Goal: Find specific page/section: Find specific page/section

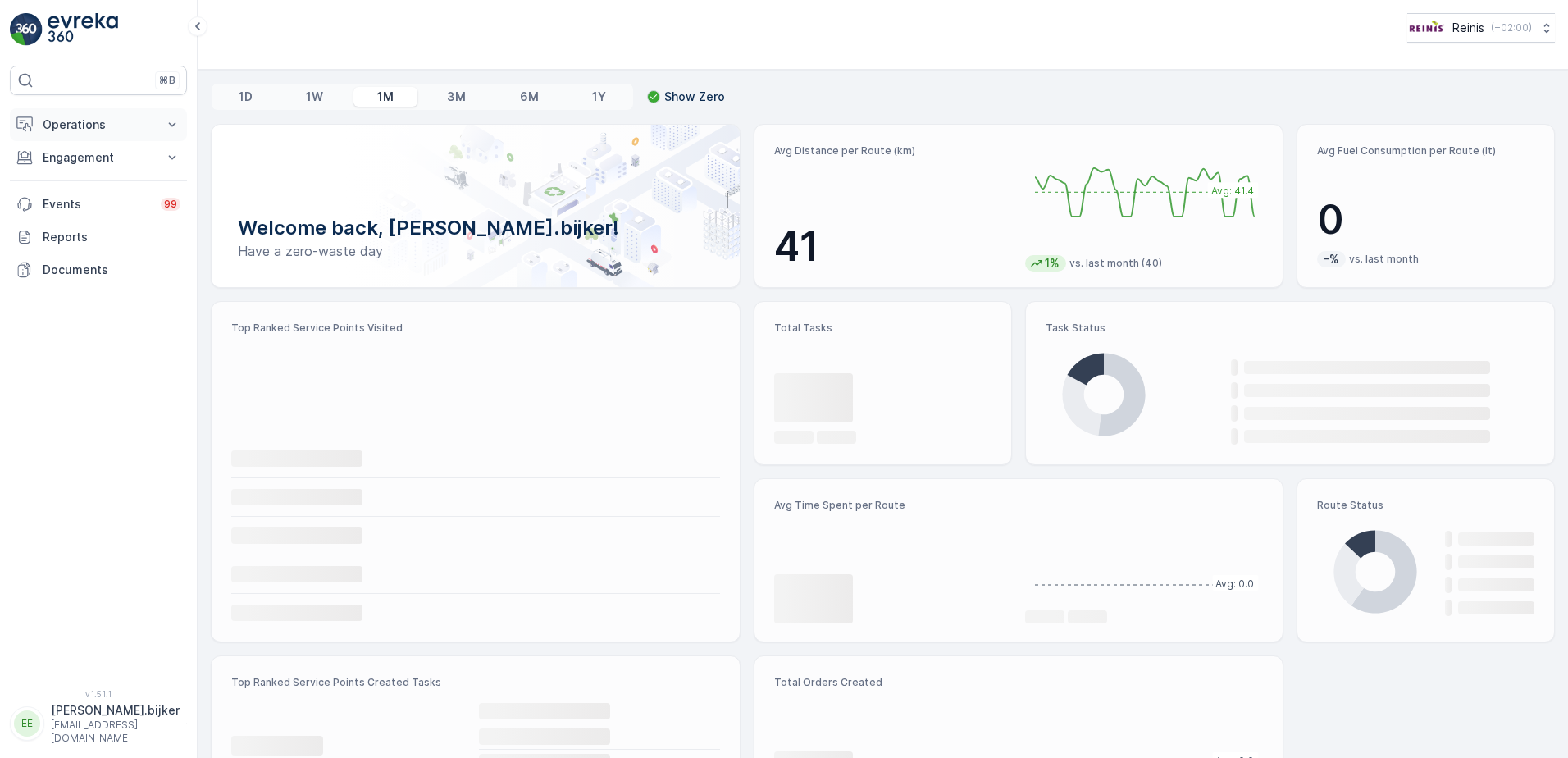
click at [65, 127] on p "Operations" at bounding box center [98, 124] width 112 height 17
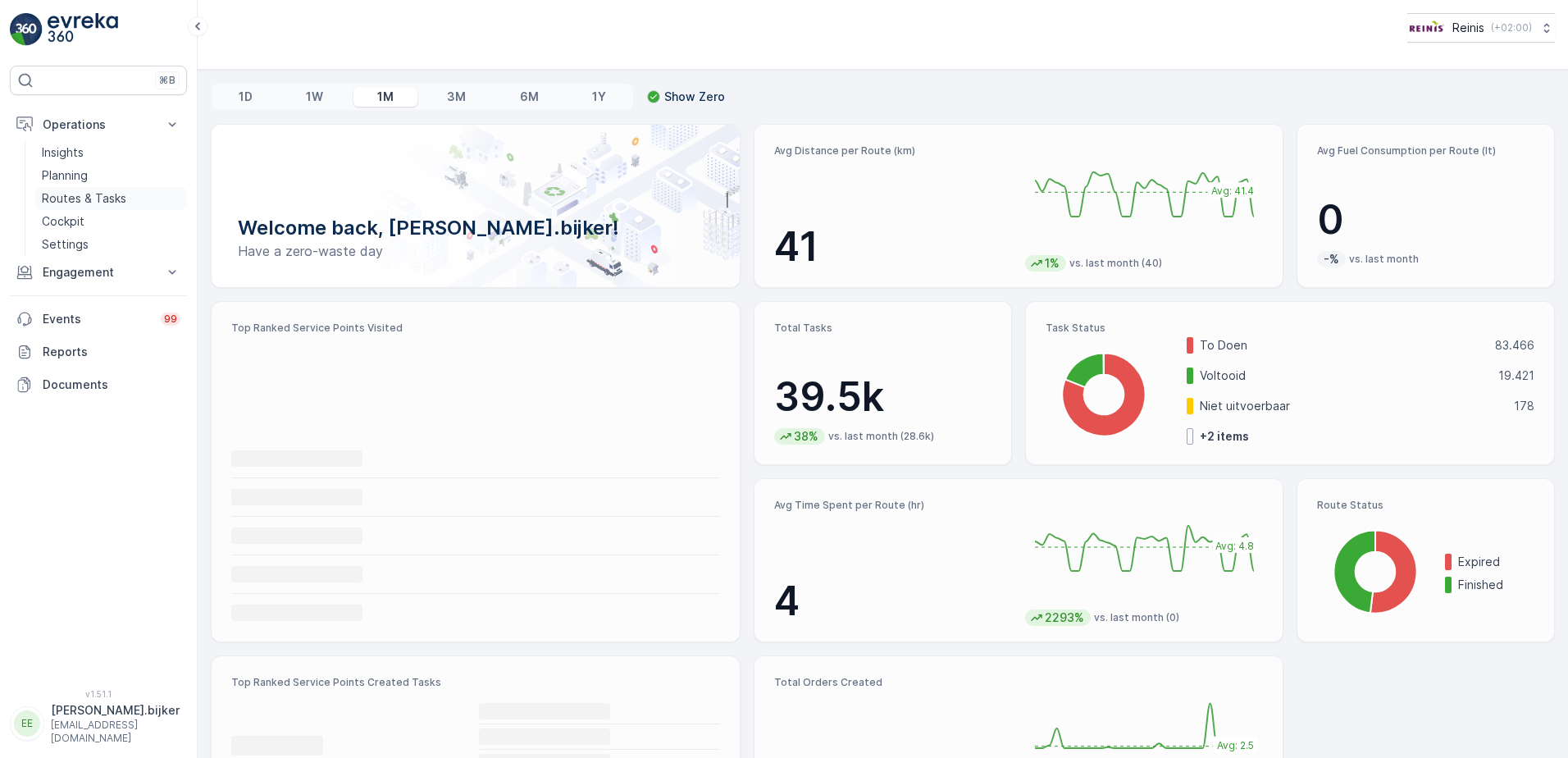
click at [81, 196] on p "Routes & Tasks" at bounding box center [83, 199] width 84 height 17
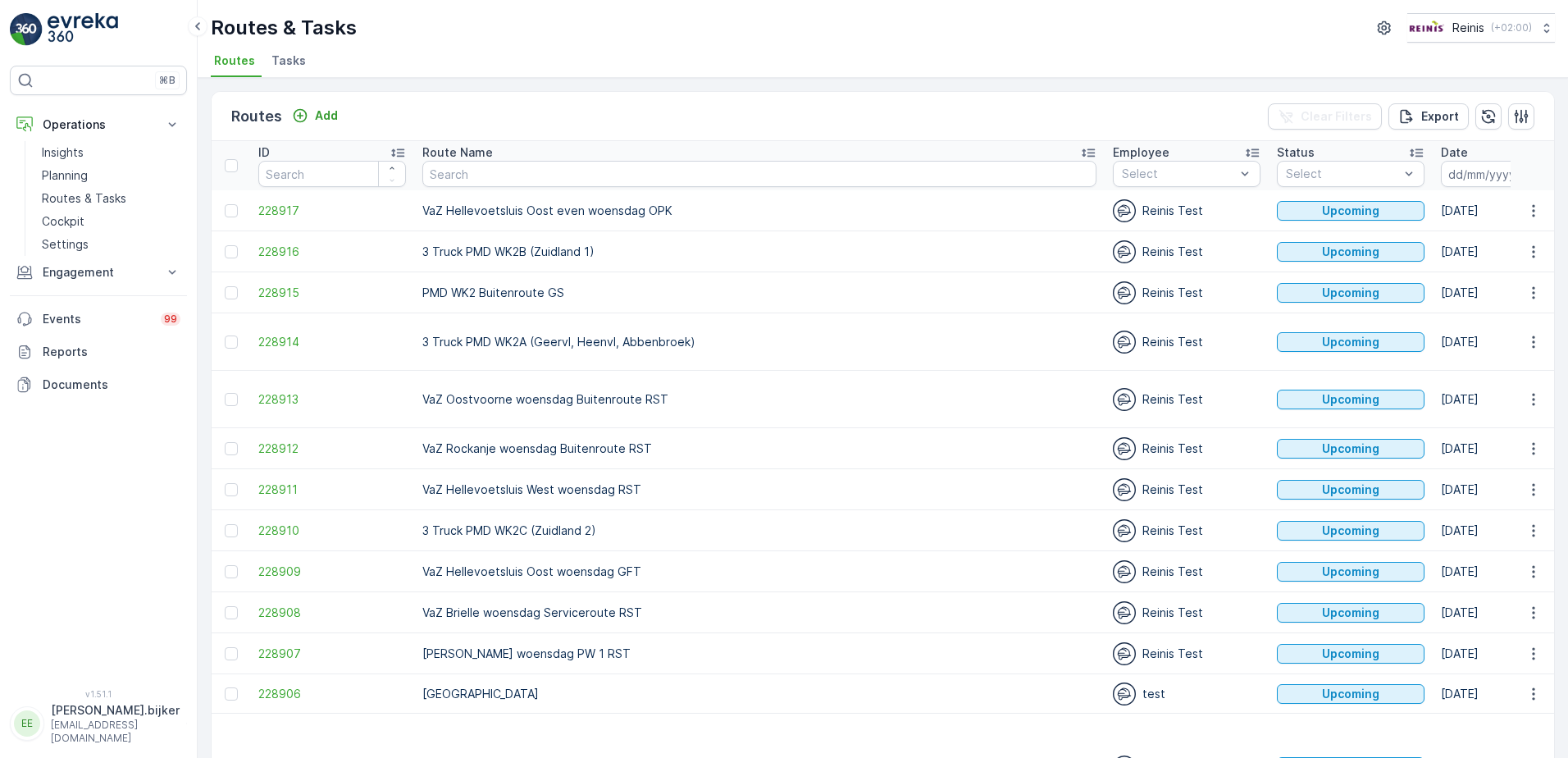
click at [1531, 173] on icon "button" at bounding box center [1538, 174] width 14 height 15
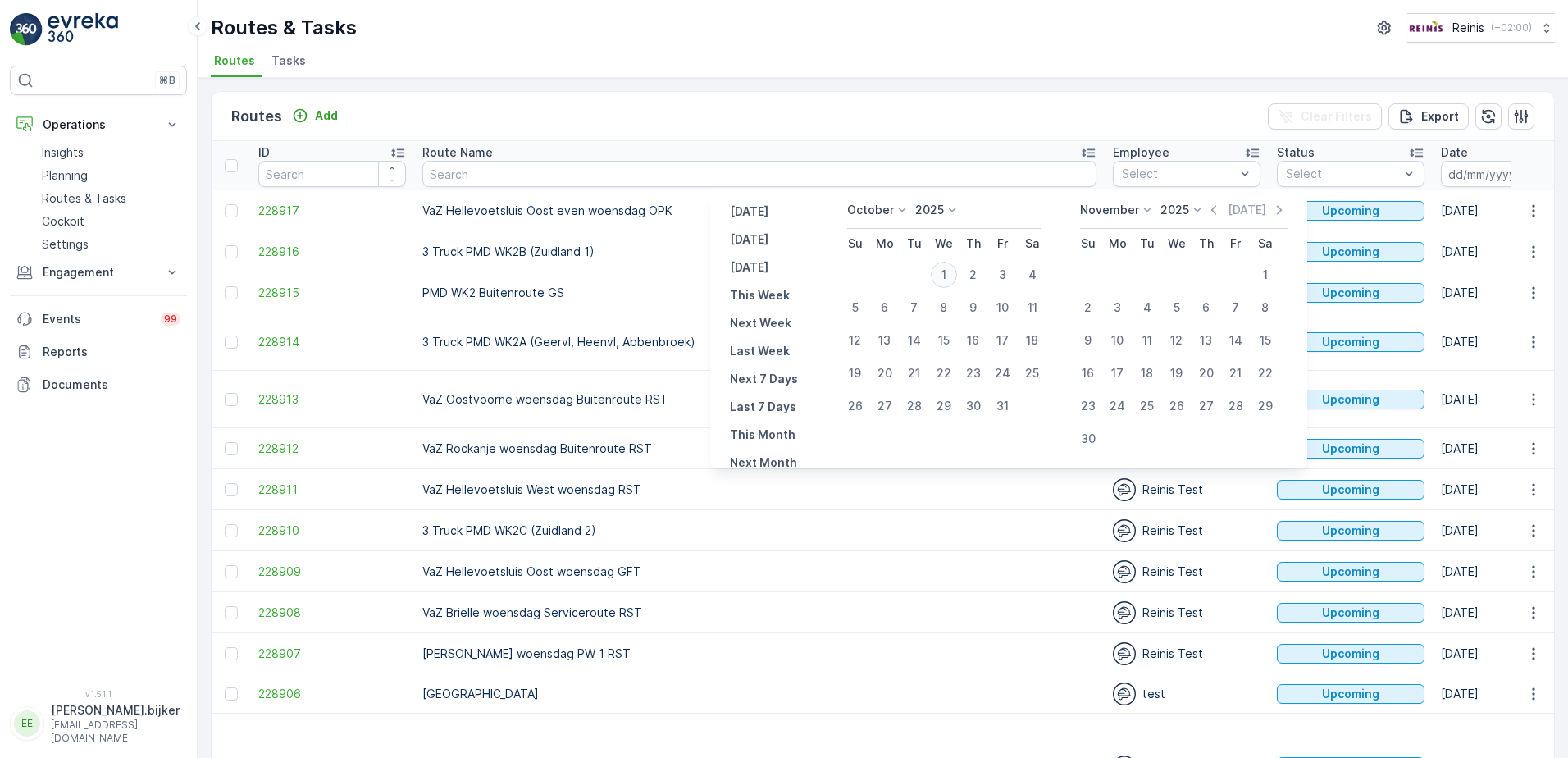
click at [956, 270] on div "1" at bounding box center [944, 275] width 27 height 27
type input "[DATE]"
click at [956, 270] on div "1" at bounding box center [944, 275] width 27 height 27
type input "[DATE]"
click at [956, 270] on div "1" at bounding box center [944, 275] width 27 height 27
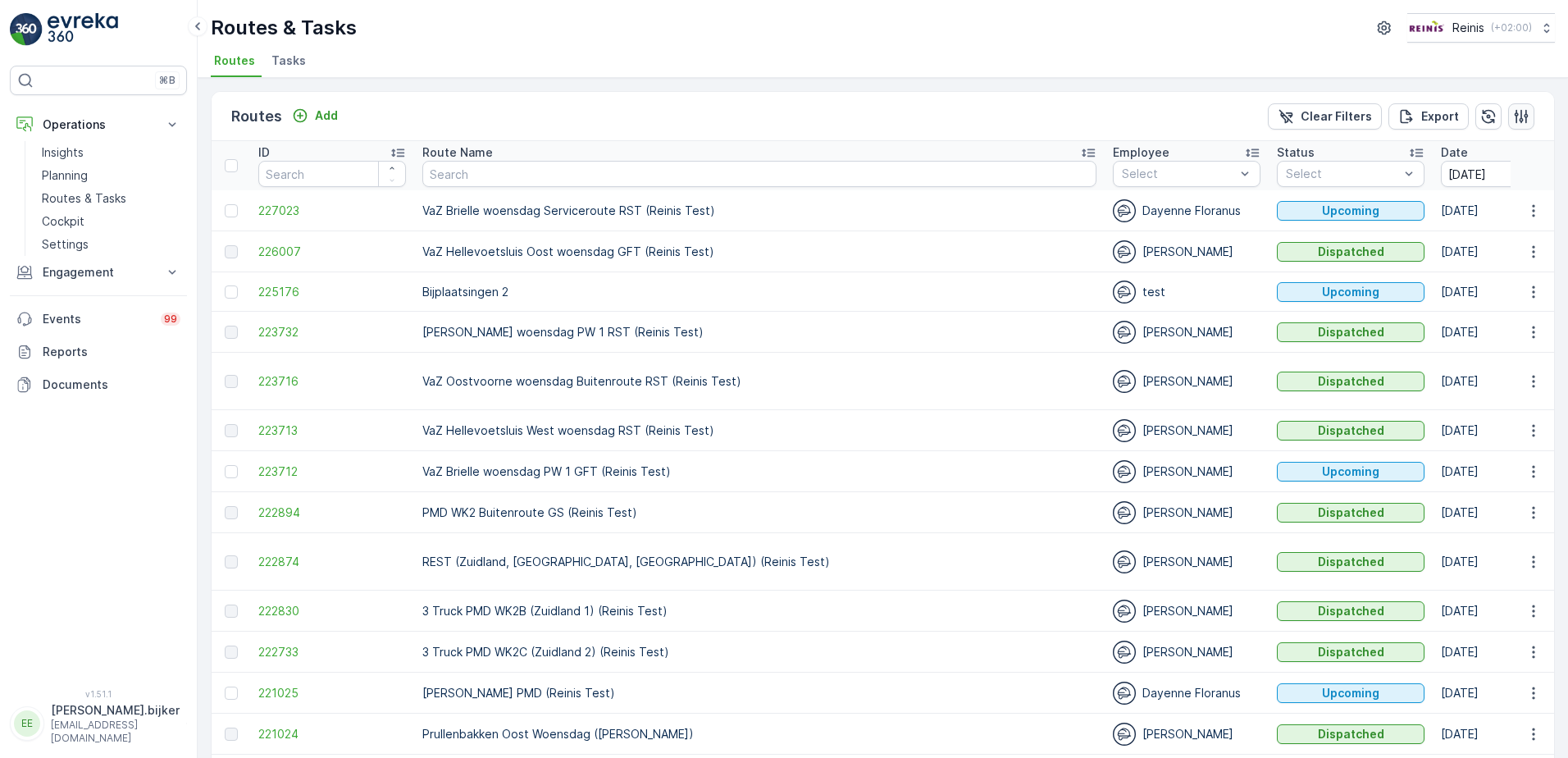
click at [1517, 115] on icon "button" at bounding box center [1521, 116] width 17 height 17
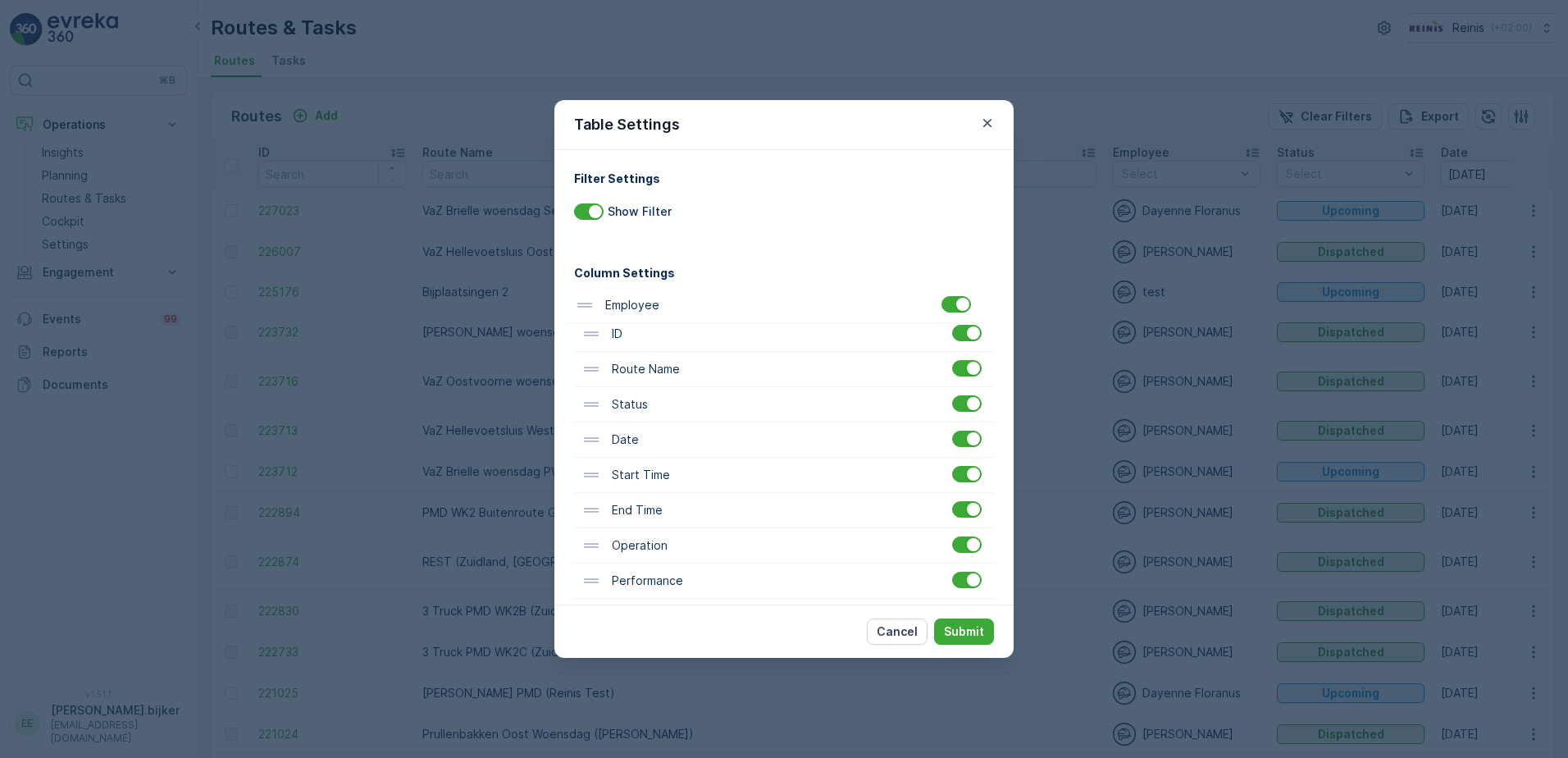
drag, startPoint x: 630, startPoint y: 374, endPoint x: 619, endPoint y: 290, distance: 84.7
click at [619, 290] on div "ID Route Name Employee Status Date Start Time End Time Operation Performance Sh…" at bounding box center [784, 616] width 420 height 670
click at [967, 626] on p "Submit" at bounding box center [963, 631] width 40 height 17
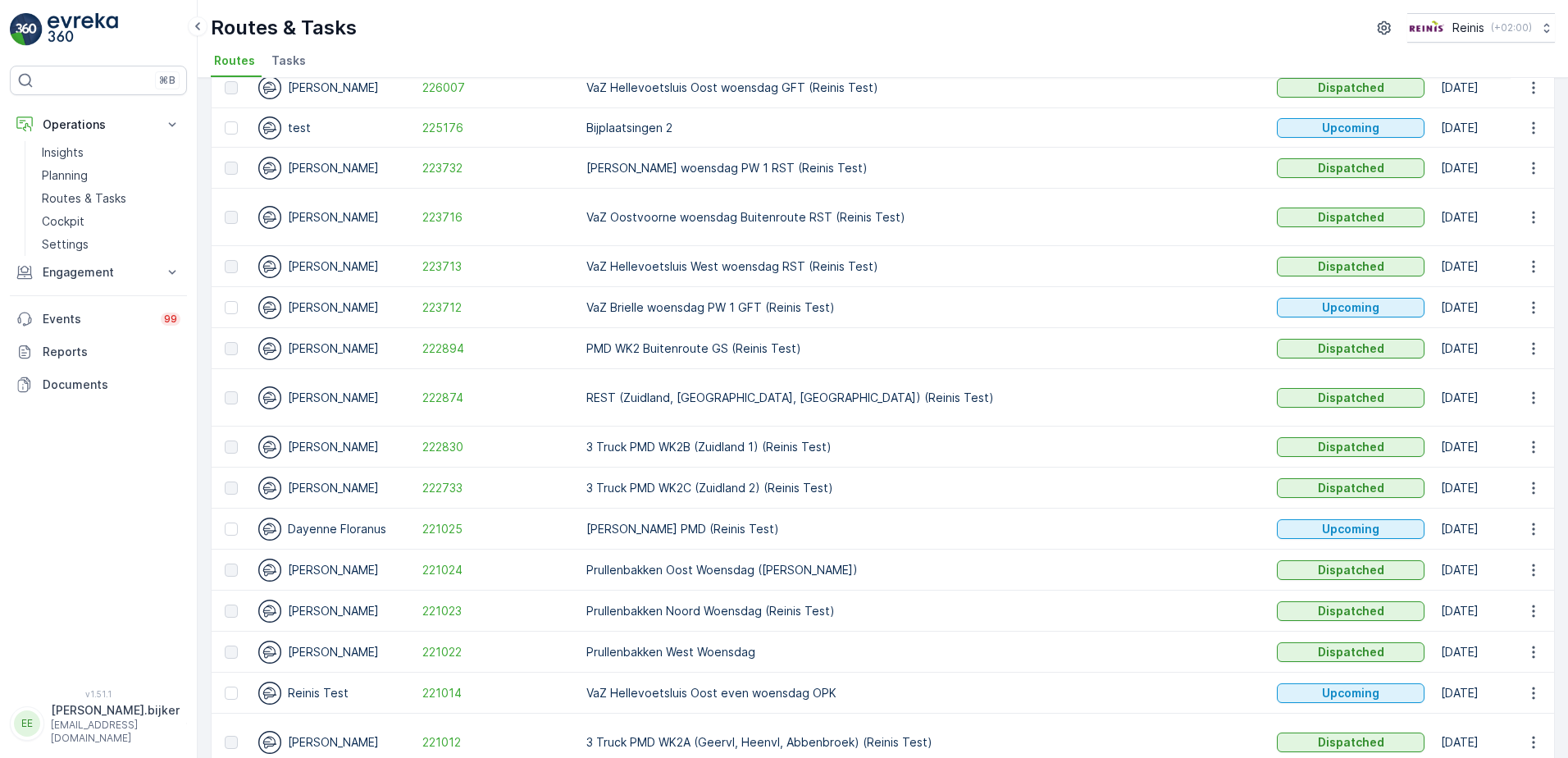
scroll to position [246, 0]
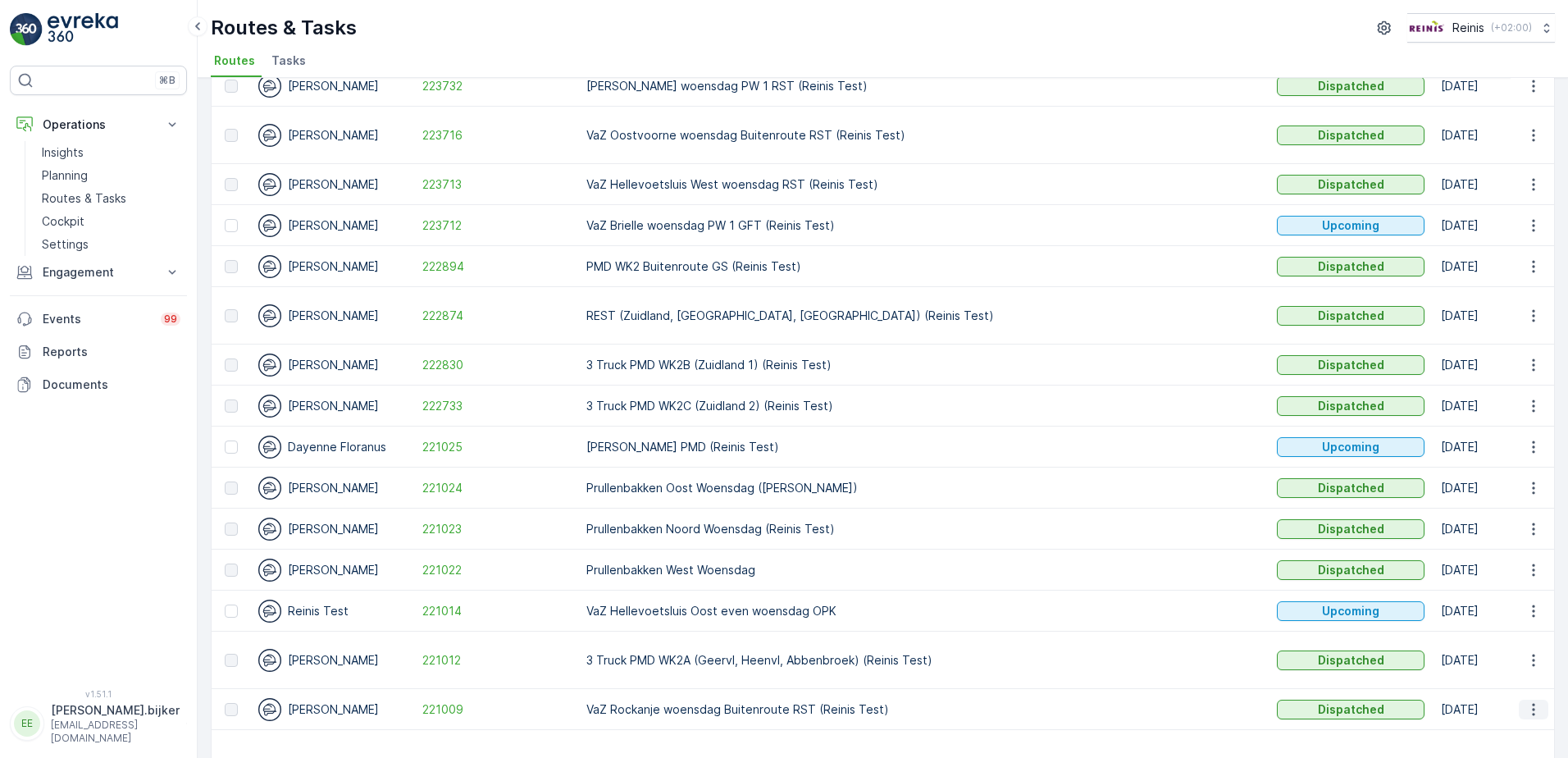
click at [1525, 701] on icon "button" at bounding box center [1533, 709] width 17 height 17
click at [1494, 582] on span "See More Details" at bounding box center [1494, 582] width 95 height 17
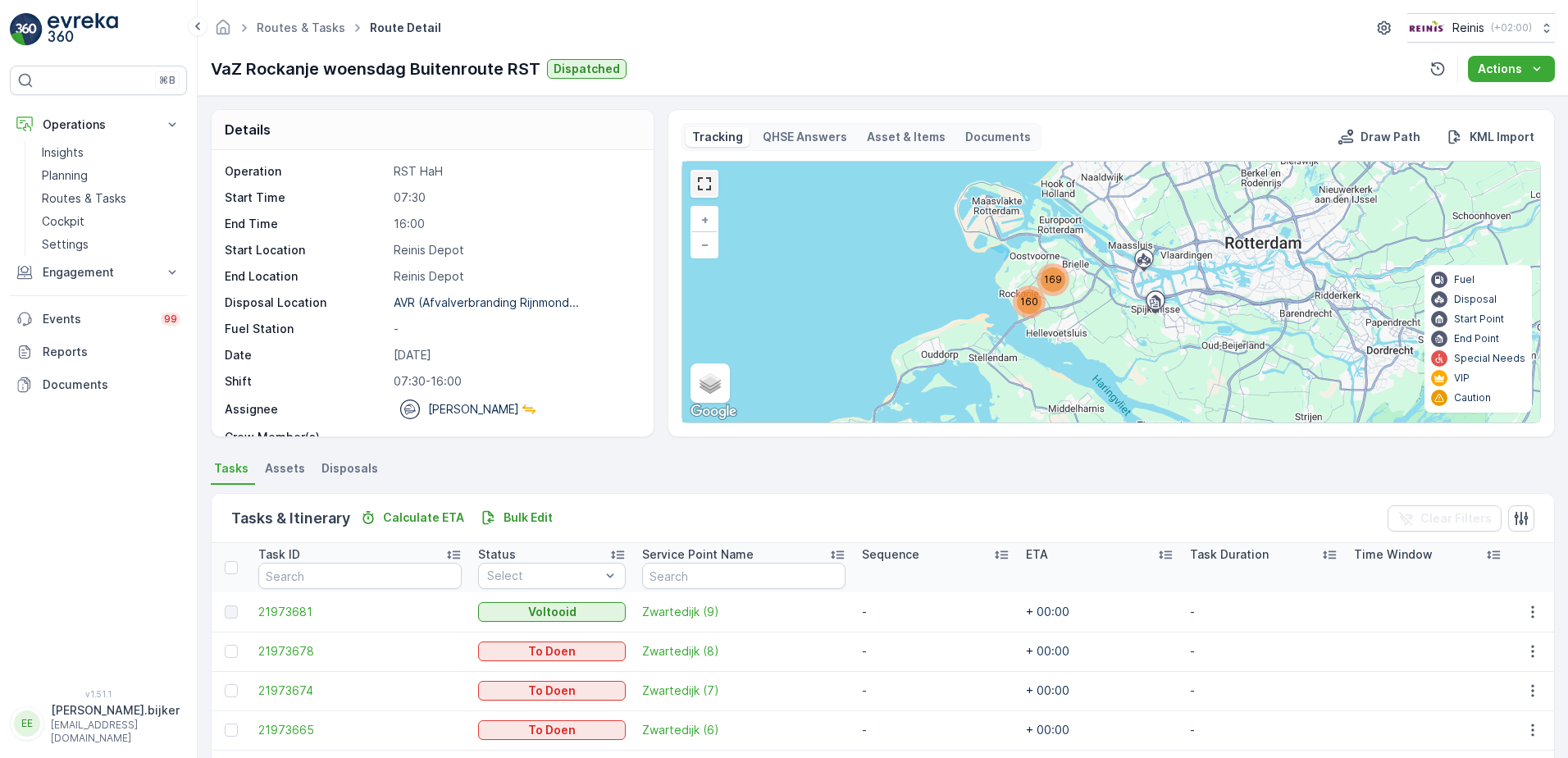
click at [698, 188] on link at bounding box center [705, 184] width 25 height 25
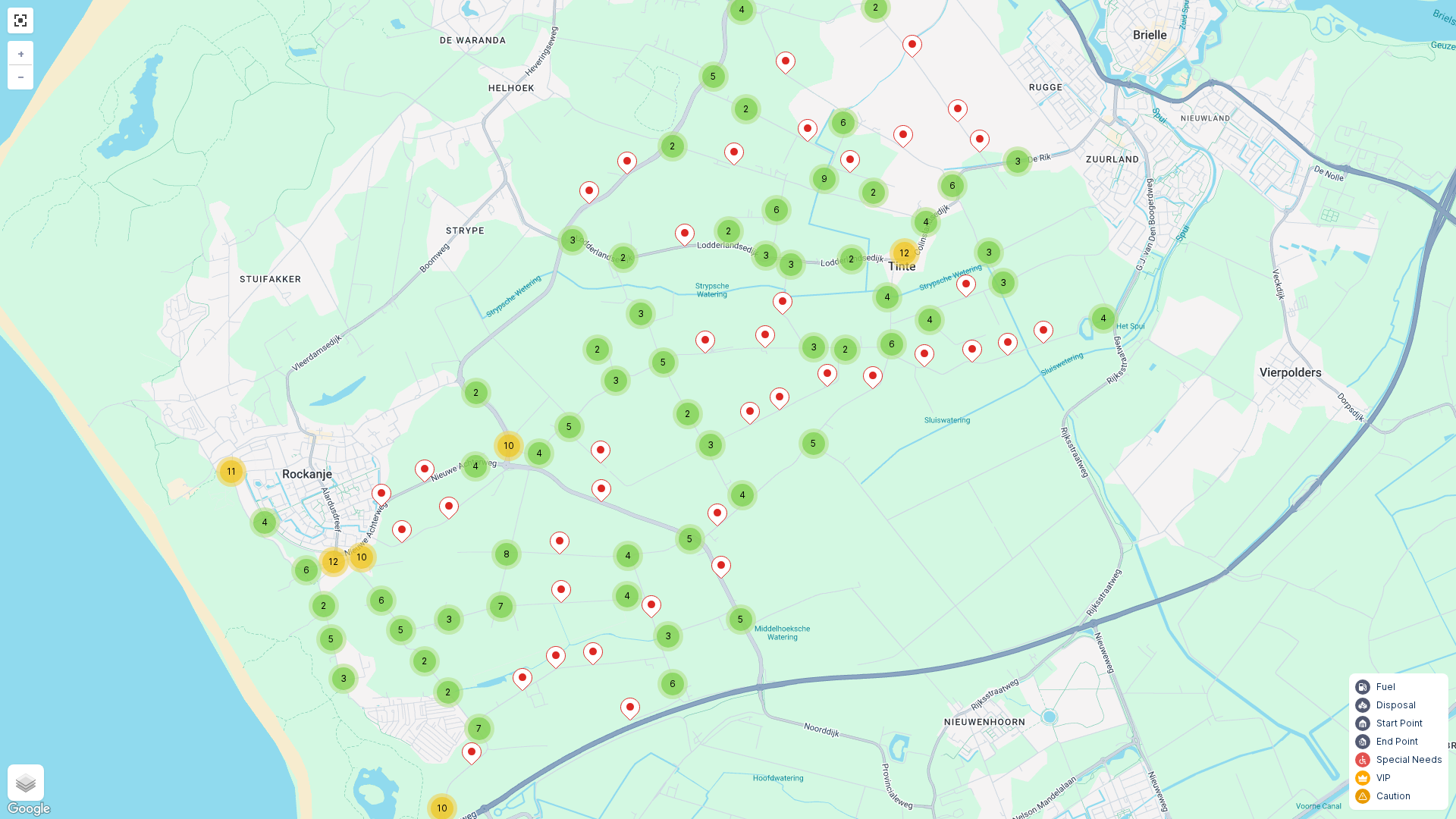
click at [1131, 637] on div "5 5 3 10 2 7 4 4 6 4 11 7 8 2 10 4 3 2 5 2 5 3 6 6 12 10 2 4 2 5 2 6 3 2 3 2 5 …" at bounding box center [728, 409] width 1456 height 819
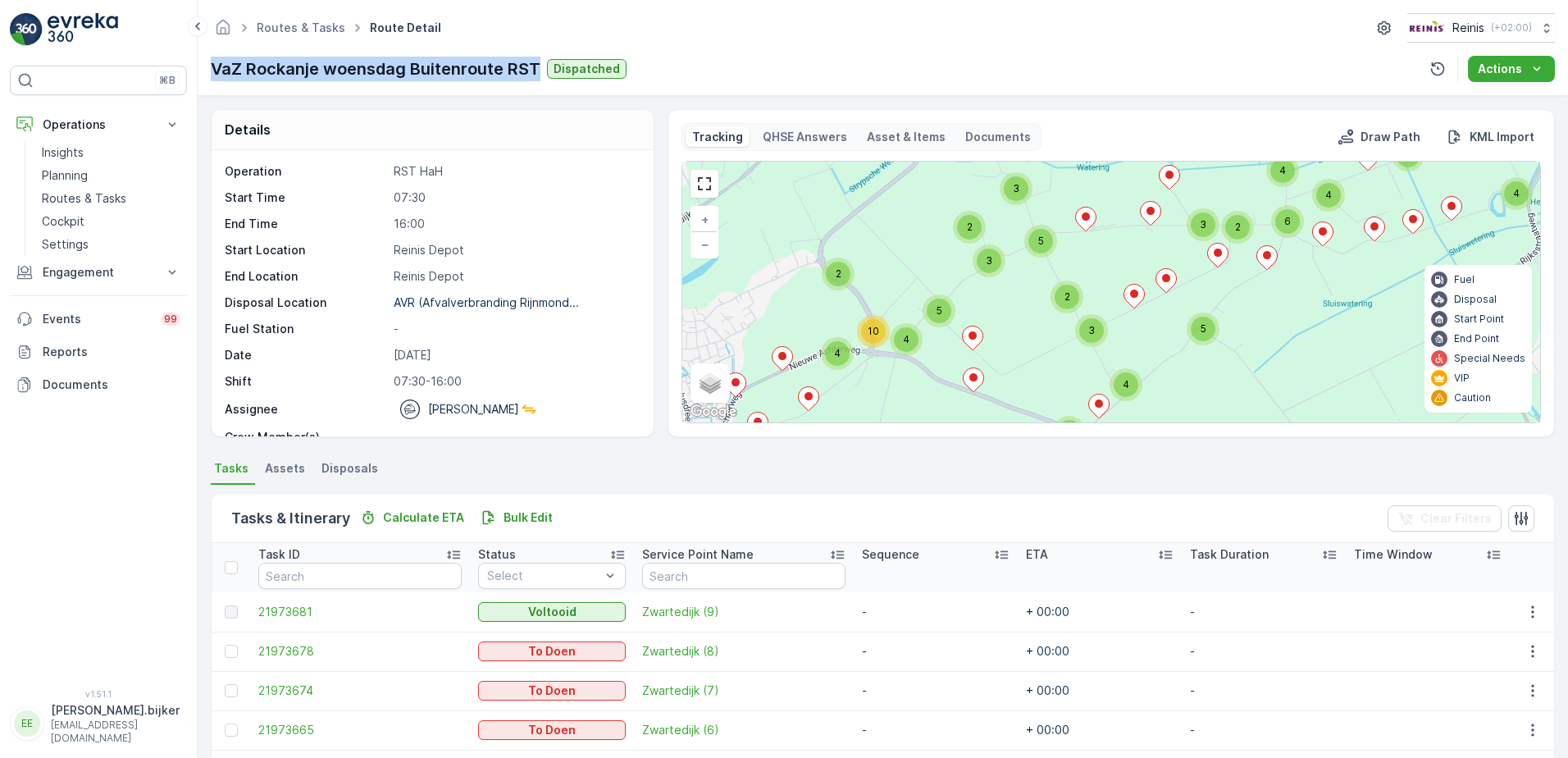
drag, startPoint x: 214, startPoint y: 63, endPoint x: 538, endPoint y: 65, distance: 324.0
click at [538, 65] on p "VaZ Rockanje woensdag Buitenroute RST" at bounding box center [376, 69] width 330 height 25
drag, startPoint x: 704, startPoint y: 179, endPoint x: 717, endPoint y: 279, distance: 100.8
click at [704, 179] on link at bounding box center [705, 184] width 25 height 25
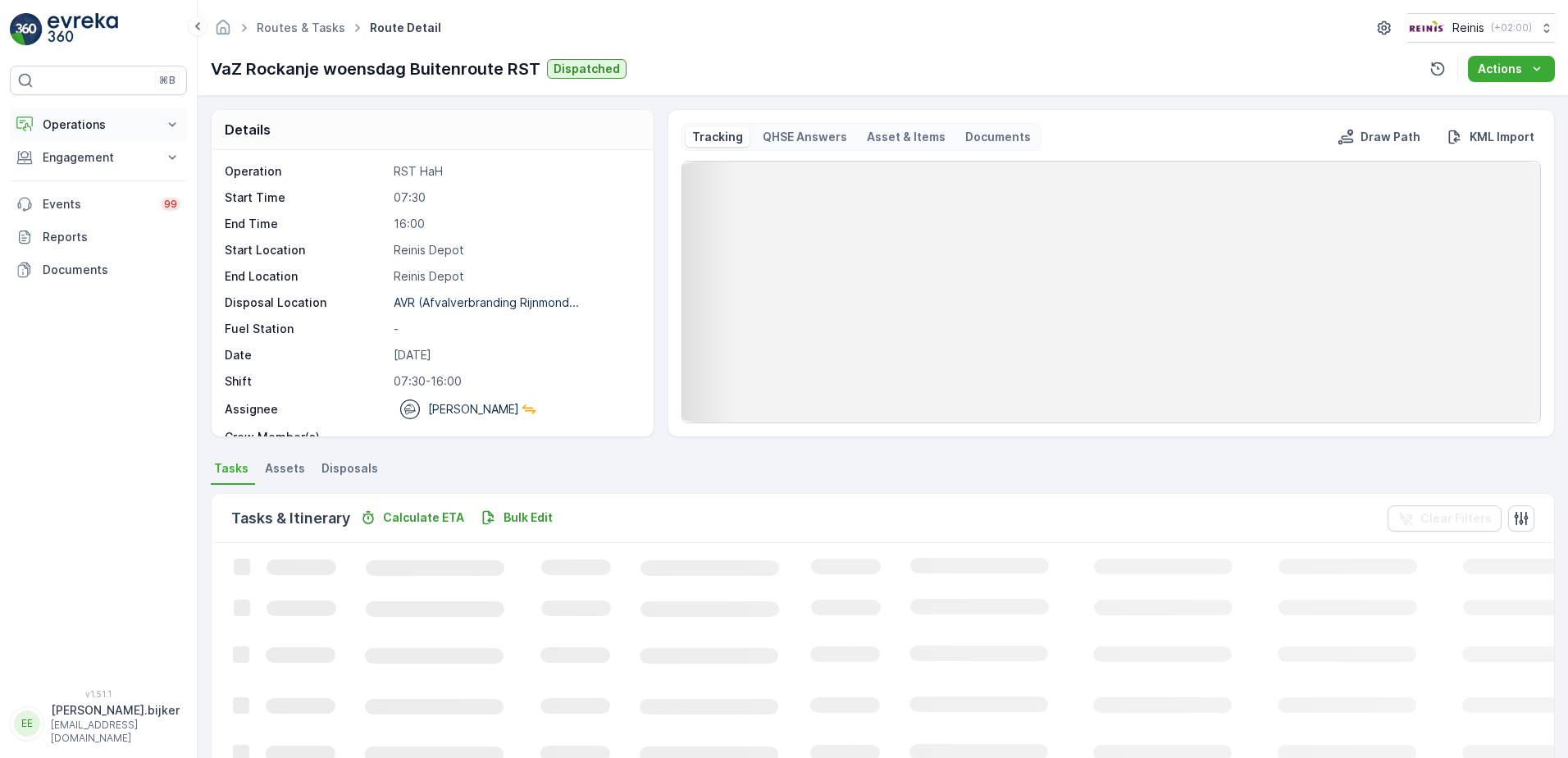
click at [88, 118] on p "Operations" at bounding box center [98, 124] width 112 height 17
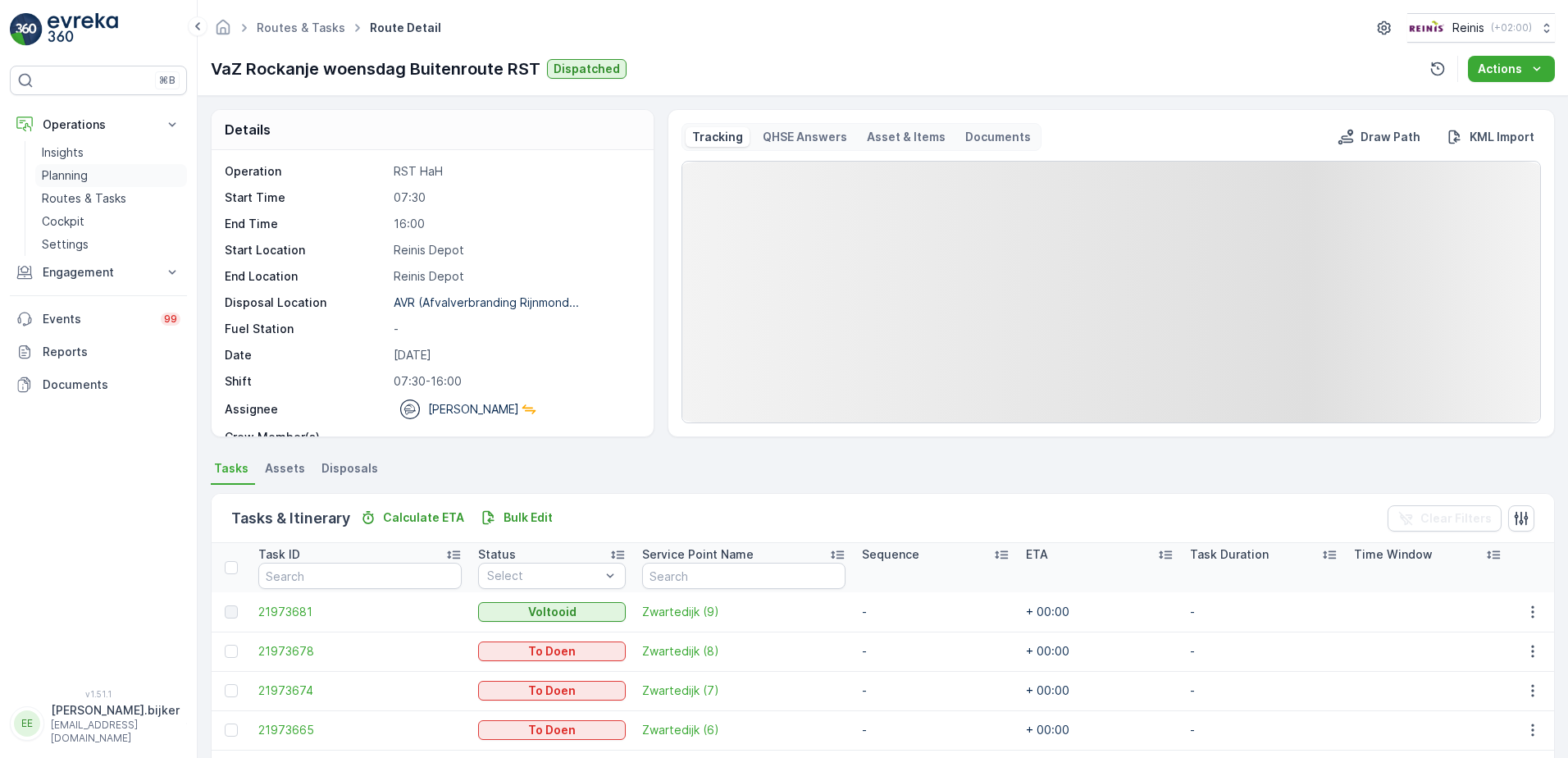
click at [83, 179] on p "Planning" at bounding box center [65, 176] width 46 height 17
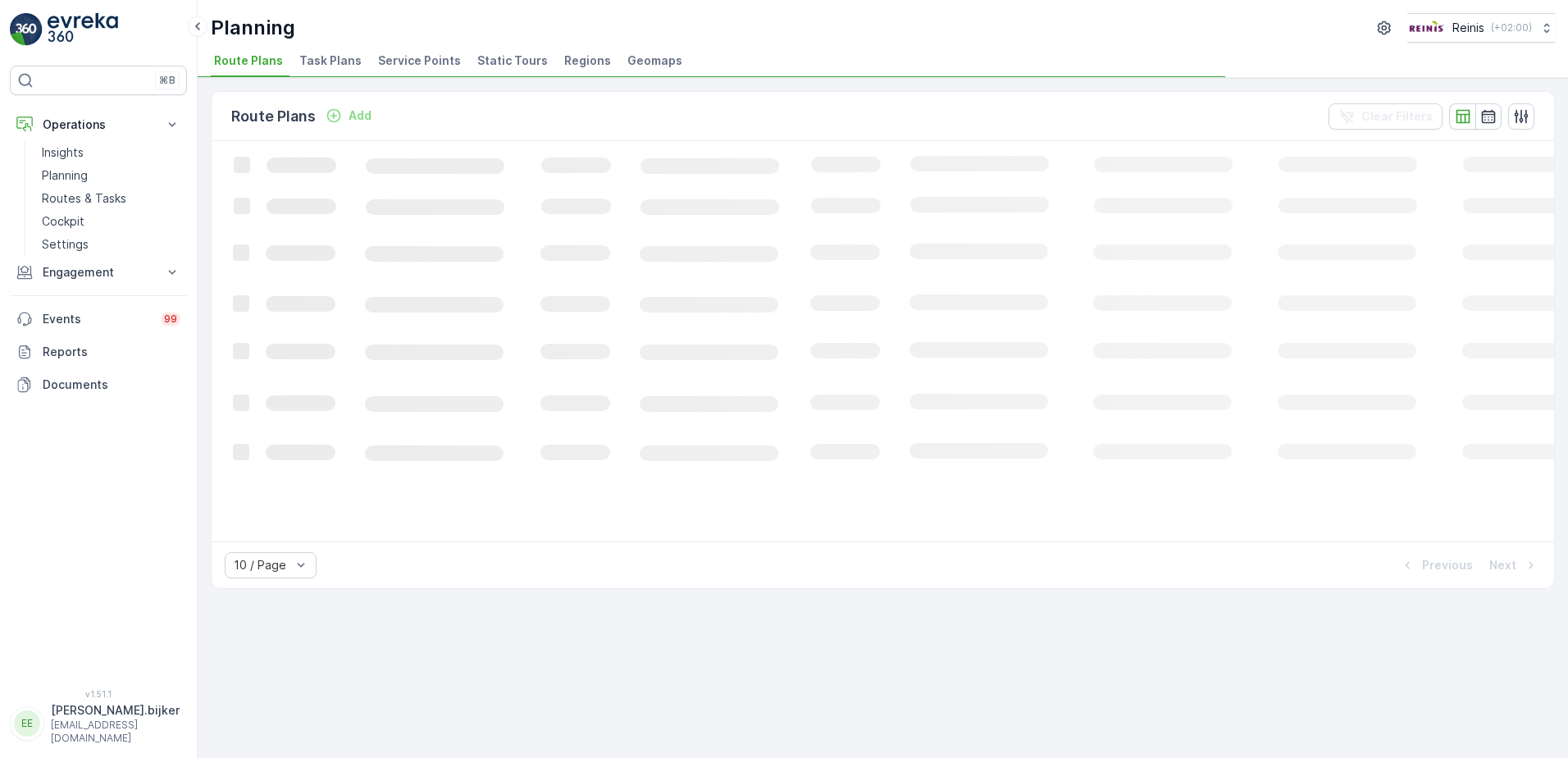
click at [494, 66] on span "Static Tours" at bounding box center [512, 60] width 71 height 17
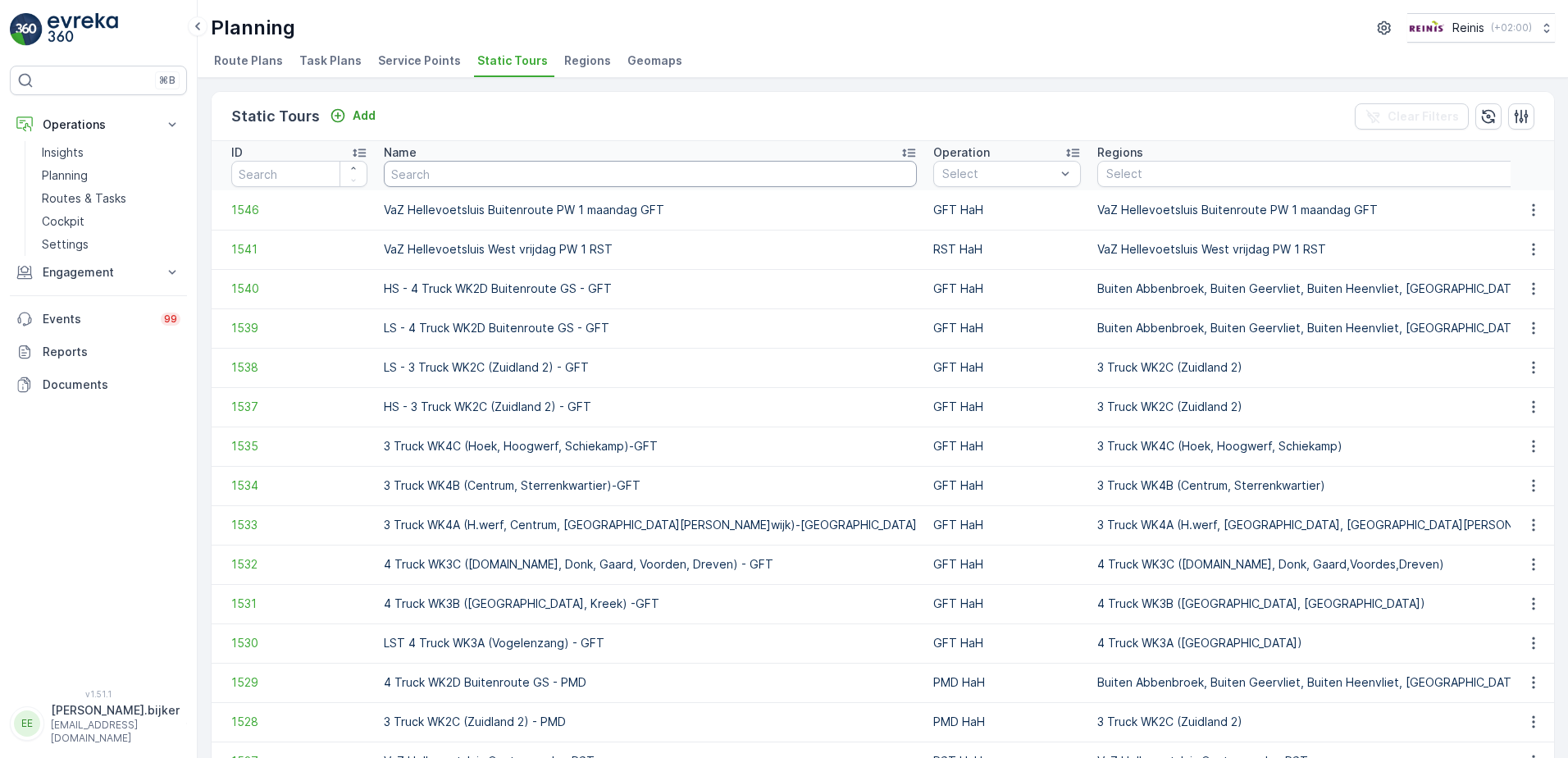
click at [608, 174] on input "text" at bounding box center [650, 174] width 533 height 27
paste input "VaZ Rockanje woensdag Buitenroute RST"
type input "VaZ Rockanje woensdag Buitenroute RST"
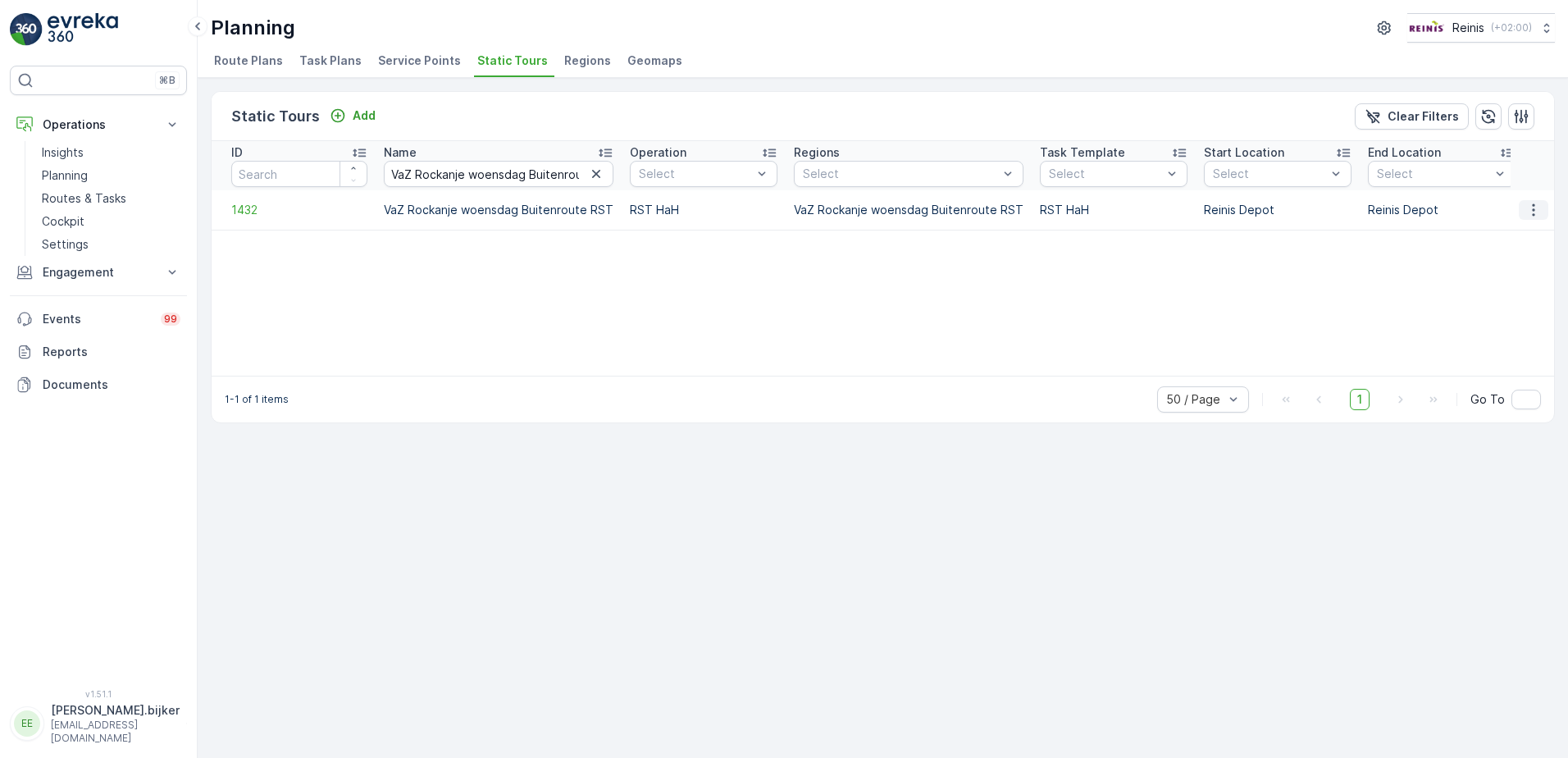
click at [1534, 208] on icon "button" at bounding box center [1533, 210] width 17 height 17
click at [1528, 233] on span "See More Details" at bounding box center [1504, 234] width 95 height 17
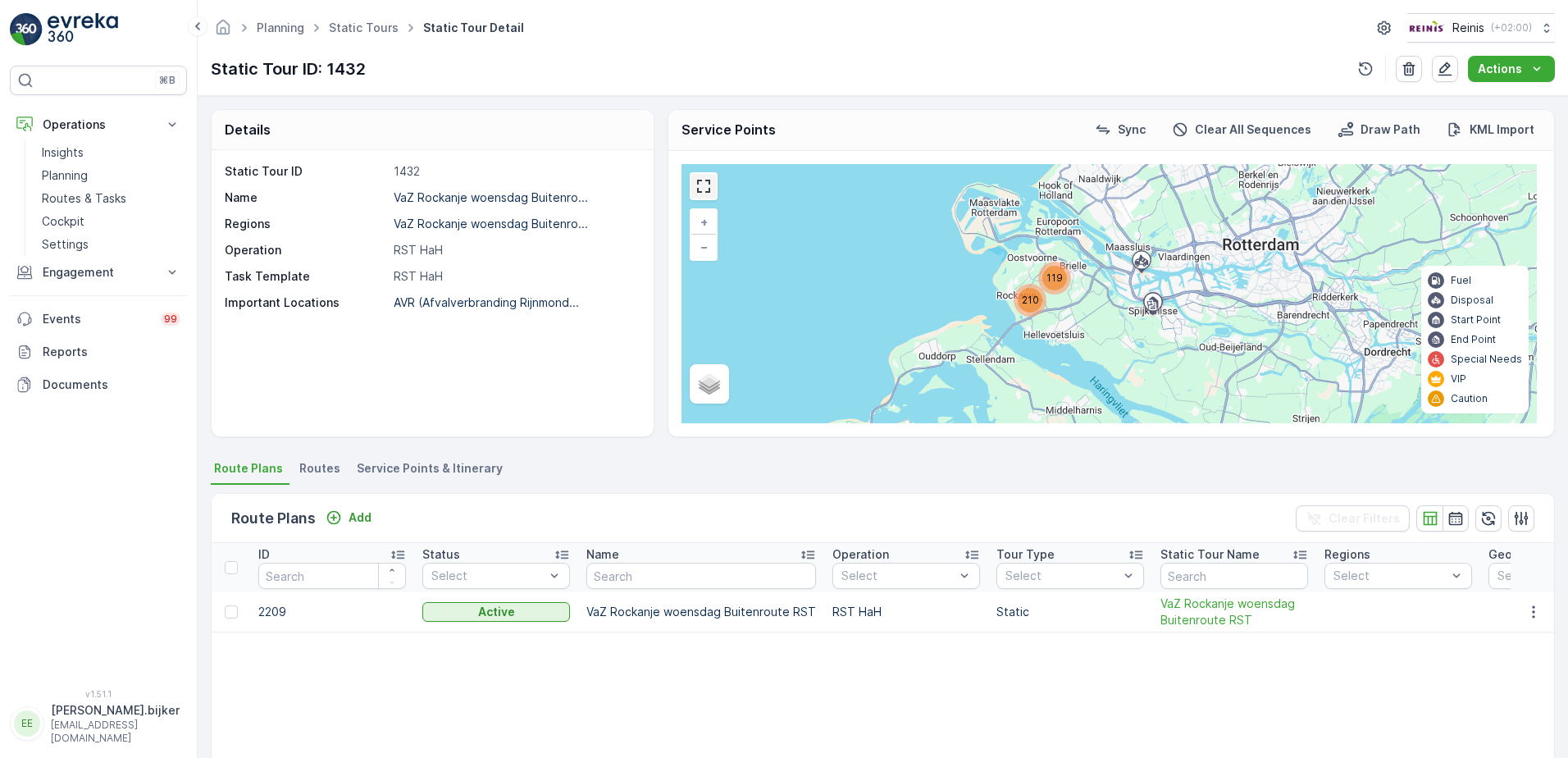
click at [696, 188] on link at bounding box center [704, 186] width 25 height 25
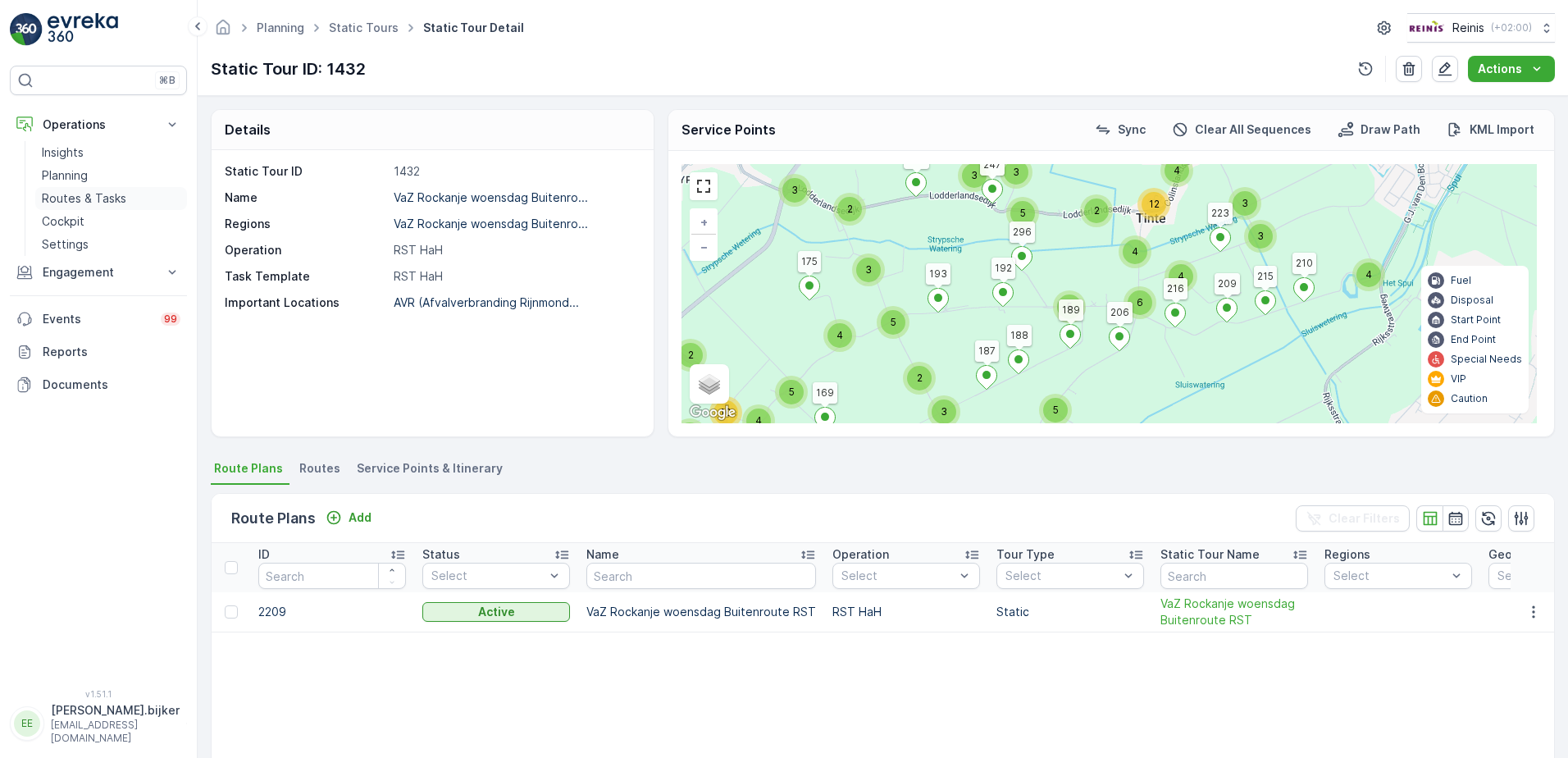
click at [99, 195] on p "Routes & Tasks" at bounding box center [83, 199] width 84 height 17
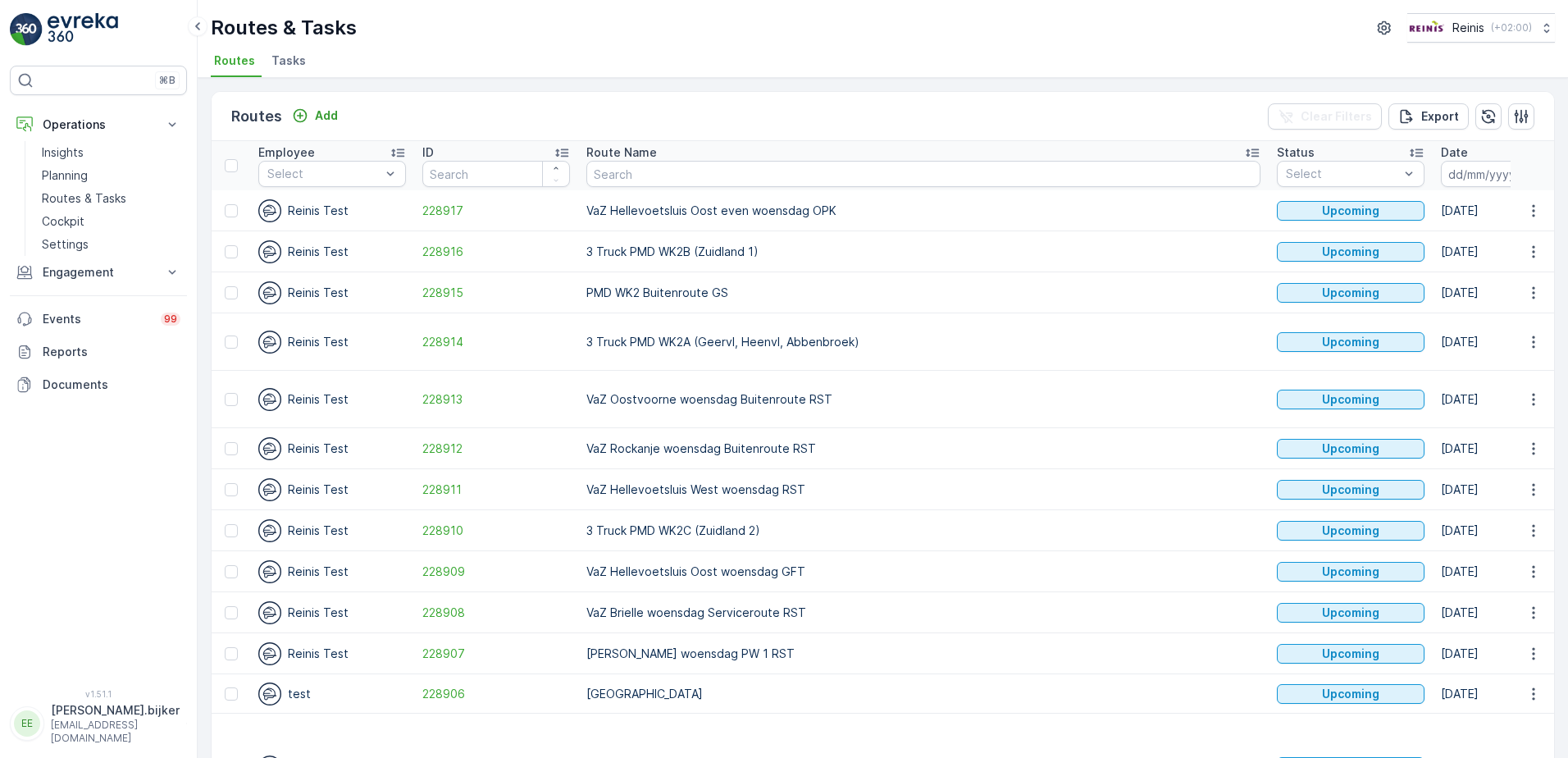
click at [1530, 171] on icon "button" at bounding box center [1538, 174] width 17 height 17
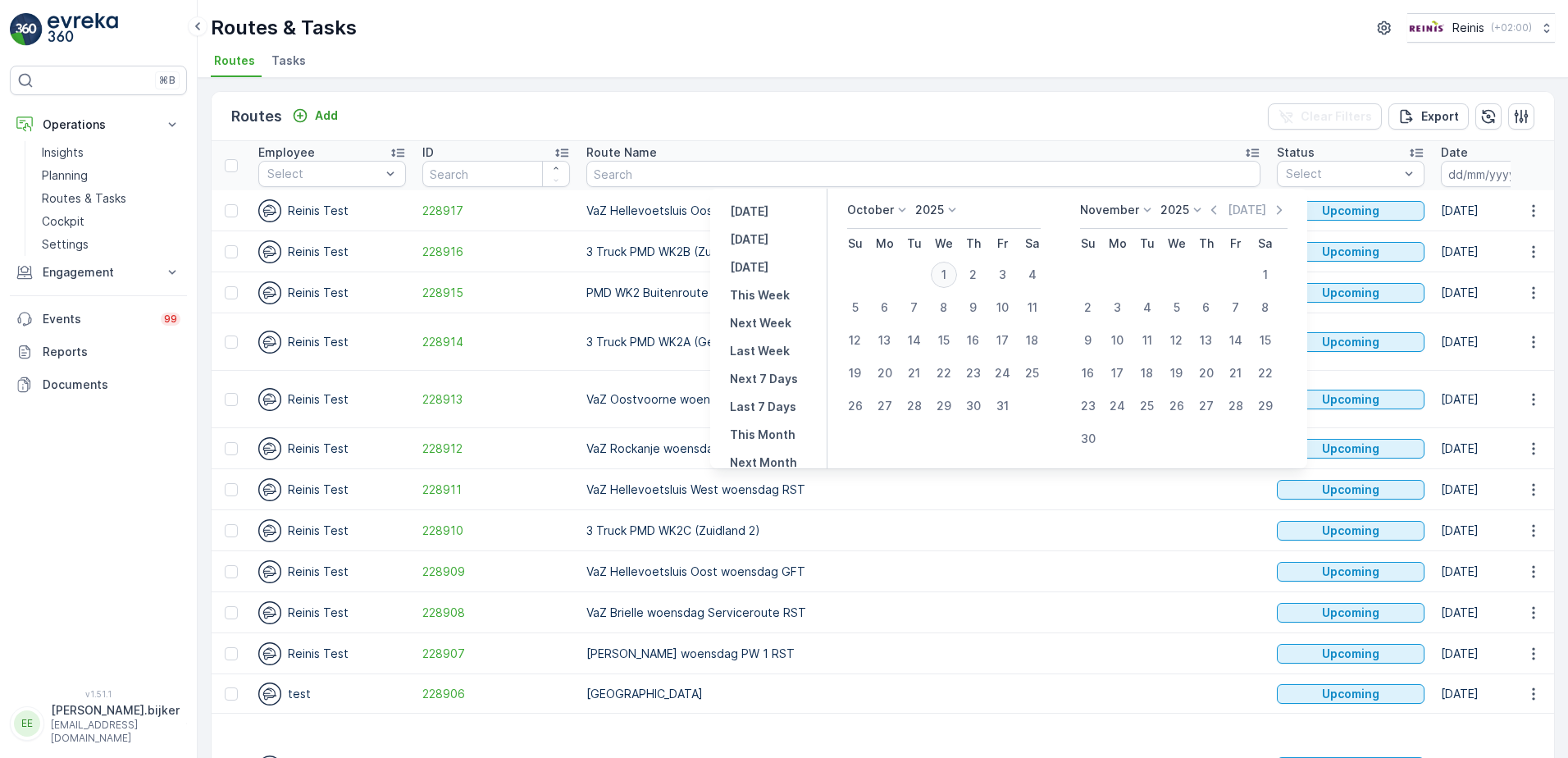
click at [954, 273] on div "1" at bounding box center [944, 275] width 27 height 27
type input "[DATE]"
click at [954, 273] on div "1" at bounding box center [944, 275] width 27 height 27
type input "[DATE]"
click at [954, 273] on div "1" at bounding box center [944, 275] width 27 height 27
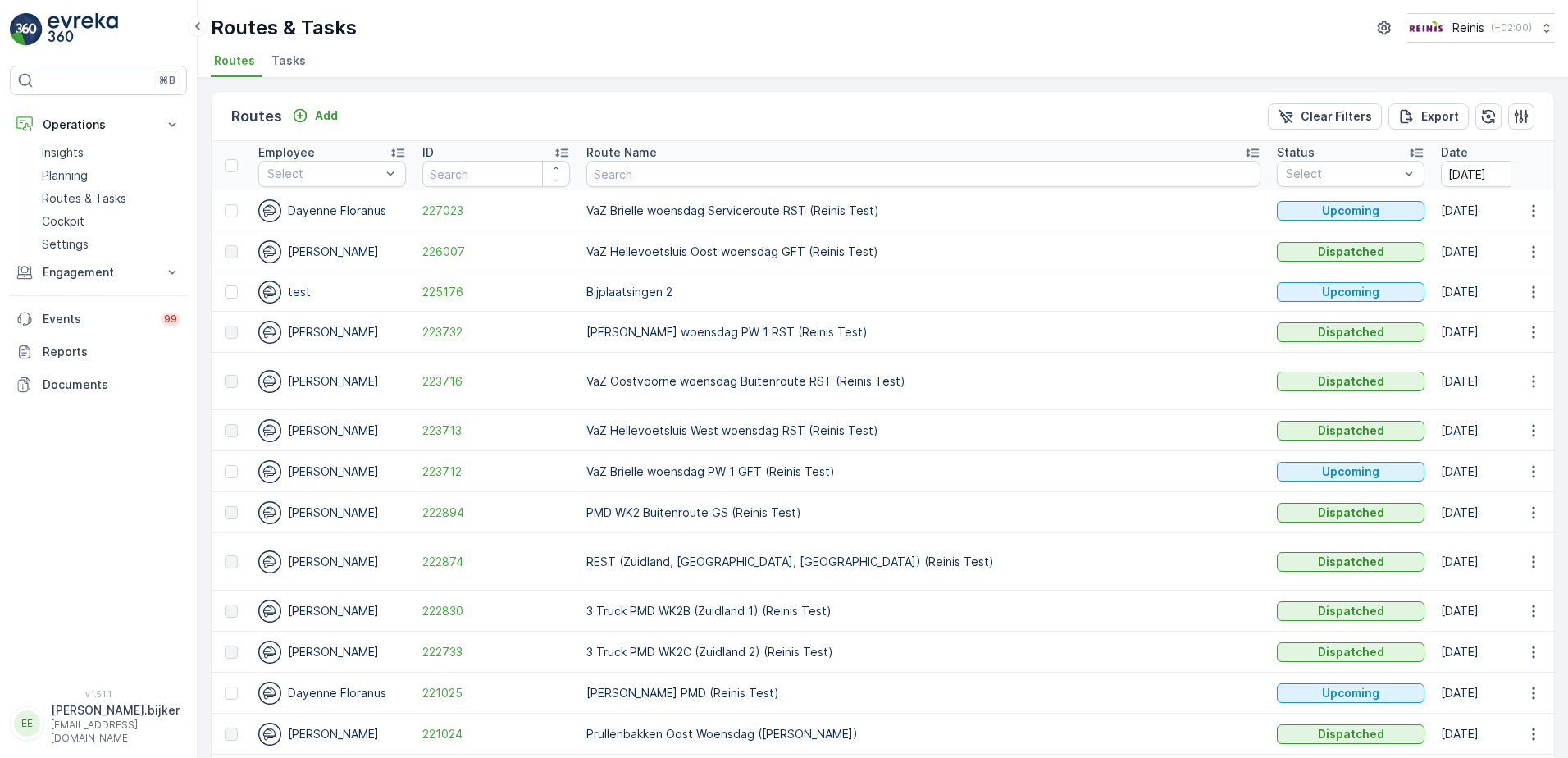
scroll to position [366, 0]
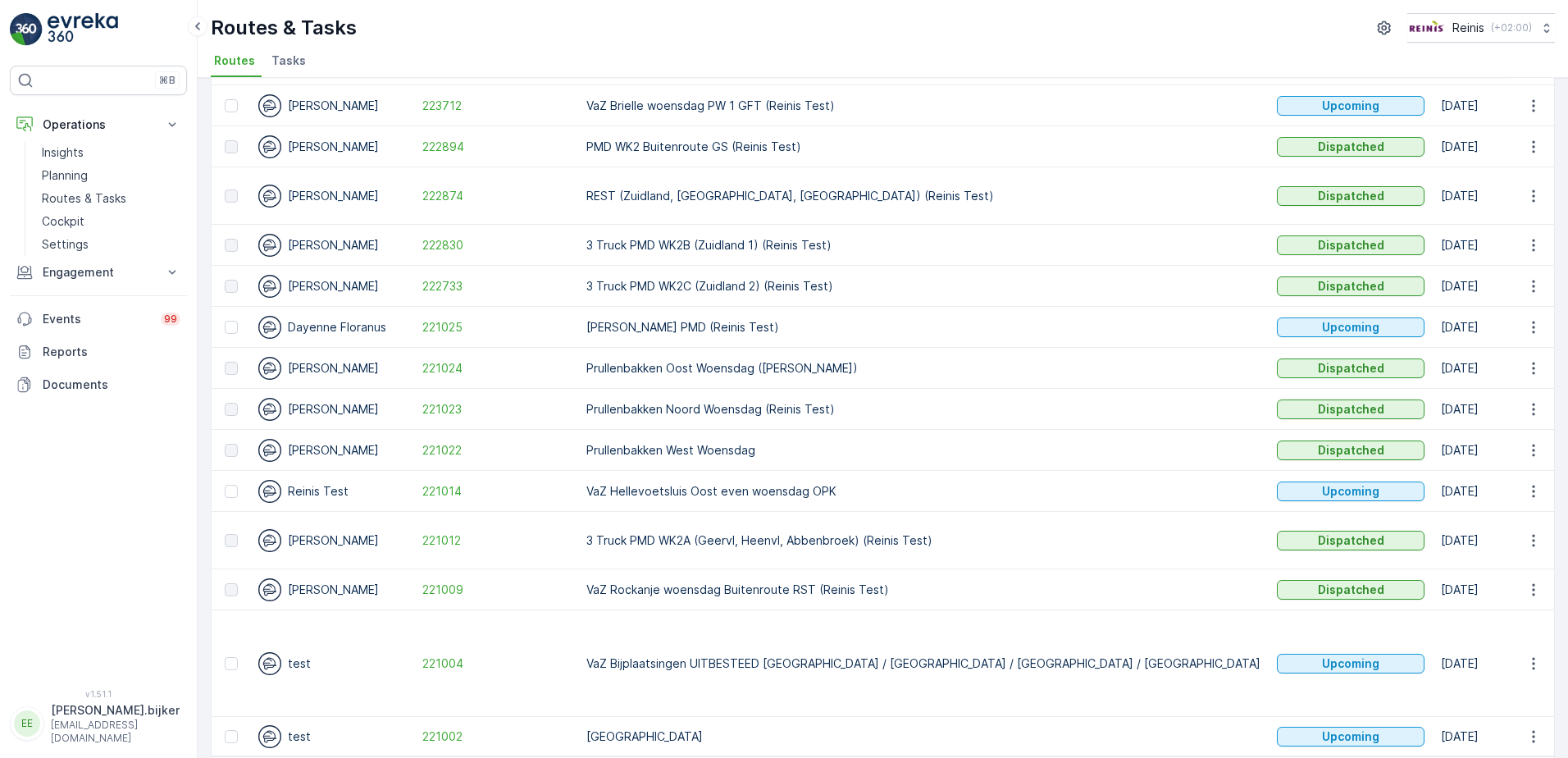
click at [85, 550] on div "⌘B Operations Insights Planning Routes & Tasks Cockpit Settings Engagement Insi…" at bounding box center [98, 367] width 177 height 604
click at [137, 565] on div "⌘B Operations Insights Planning Routes & Tasks Cockpit Settings Engagement Insi…" at bounding box center [98, 367] width 177 height 604
click at [1531, 582] on icon "button" at bounding box center [1533, 590] width 17 height 17
click at [1520, 580] on span "See More Details" at bounding box center [1494, 580] width 95 height 17
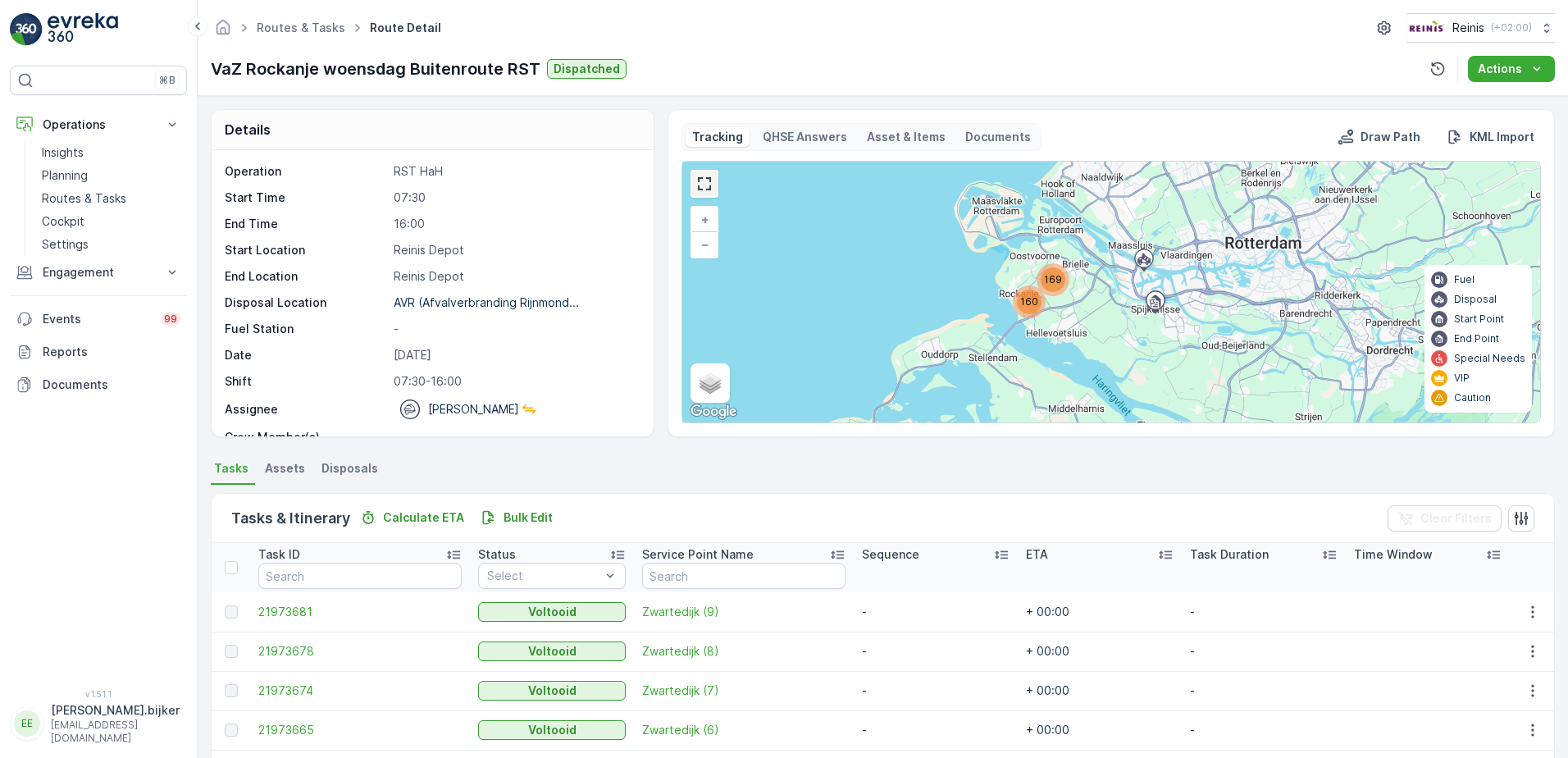
click at [711, 180] on link at bounding box center [705, 184] width 25 height 25
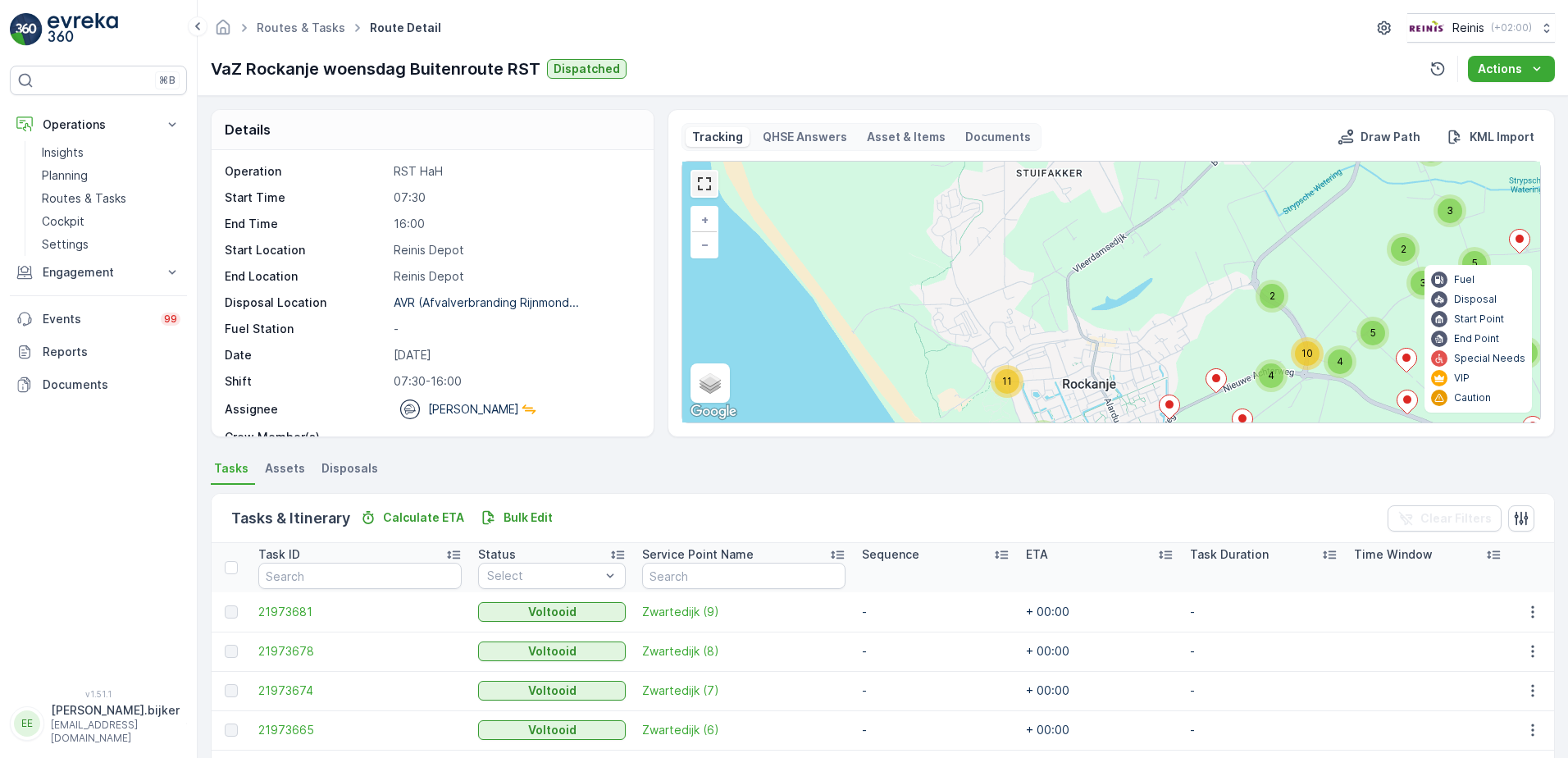
drag, startPoint x: 710, startPoint y: 193, endPoint x: 714, endPoint y: 279, distance: 86.1
click at [710, 193] on link at bounding box center [705, 184] width 25 height 25
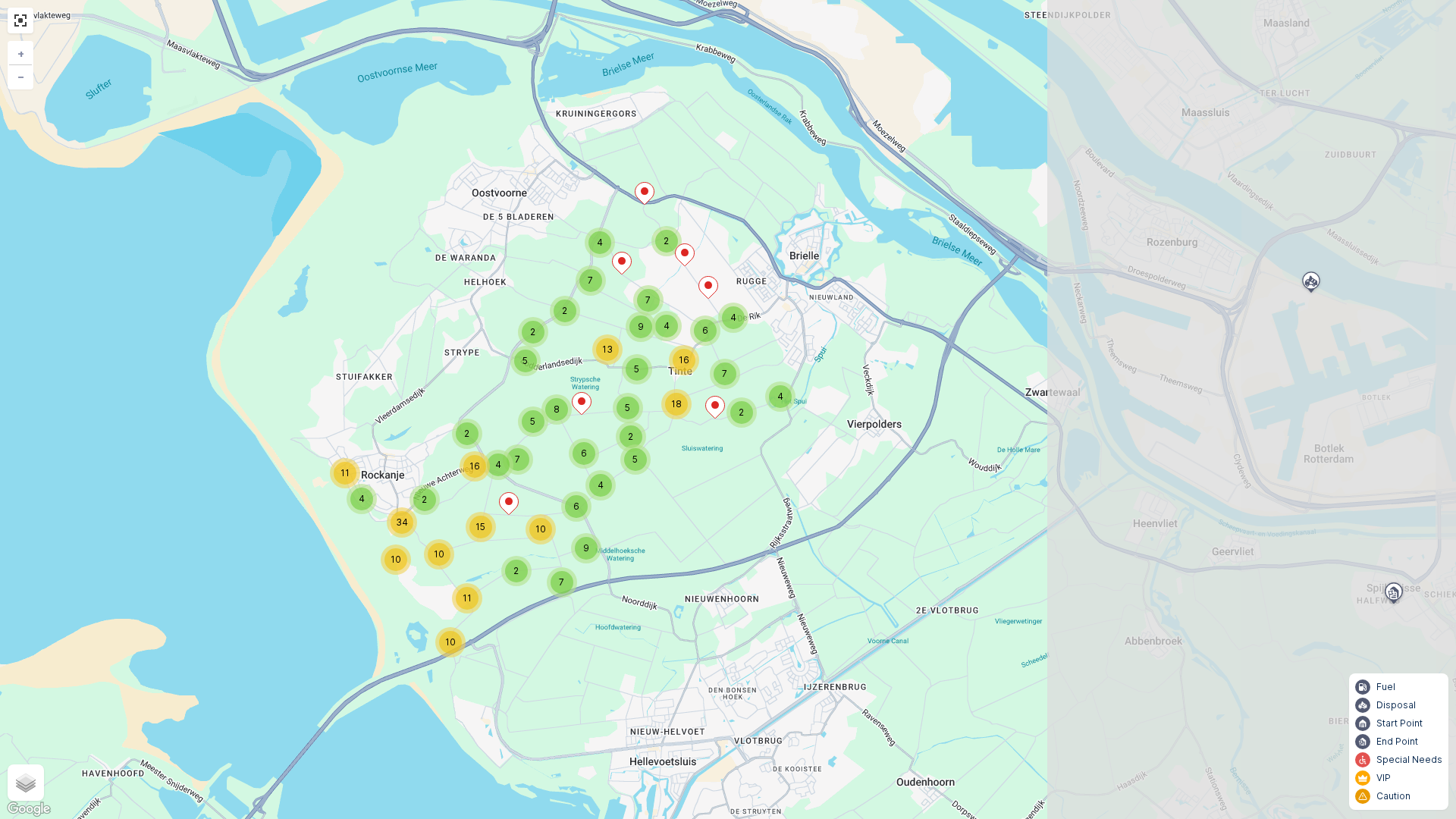
drag, startPoint x: 1028, startPoint y: 581, endPoint x: 701, endPoint y: 512, distance: 334.2
click at [701, 512] on div "6 9 10 11 2 10 7 4 11 15 2 16 2 10 10 34 2 4 7 2 7 2 5 5 8 4 7 2 4 13 9 4 16 4 …" at bounding box center [728, 409] width 1456 height 819
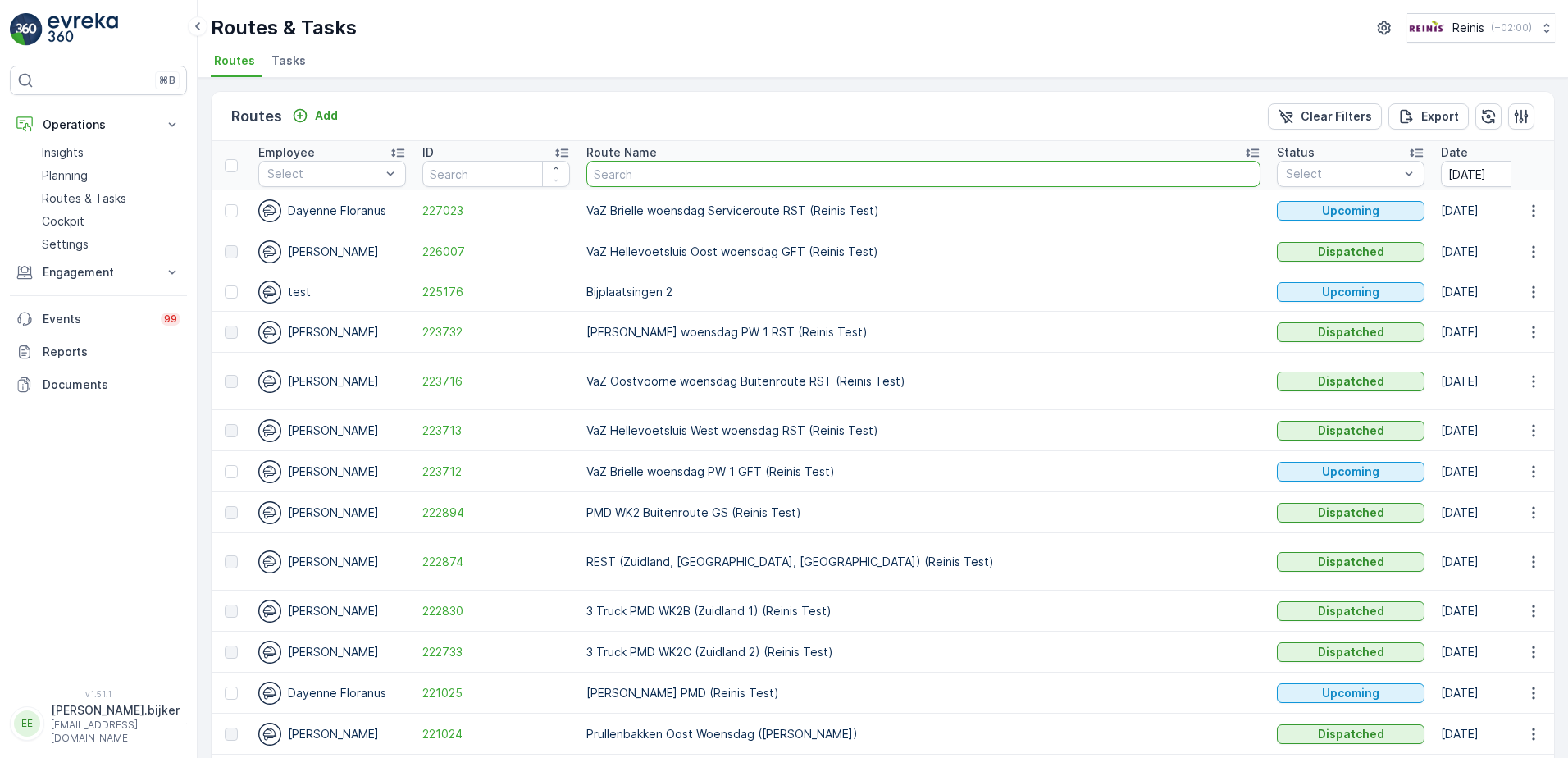
click at [740, 179] on input "text" at bounding box center [923, 174] width 674 height 27
paste input "VaZ Rockanje woensdag Buitenroute RST"
type input "VaZ Rockanje woensdag Buitenroute RST"
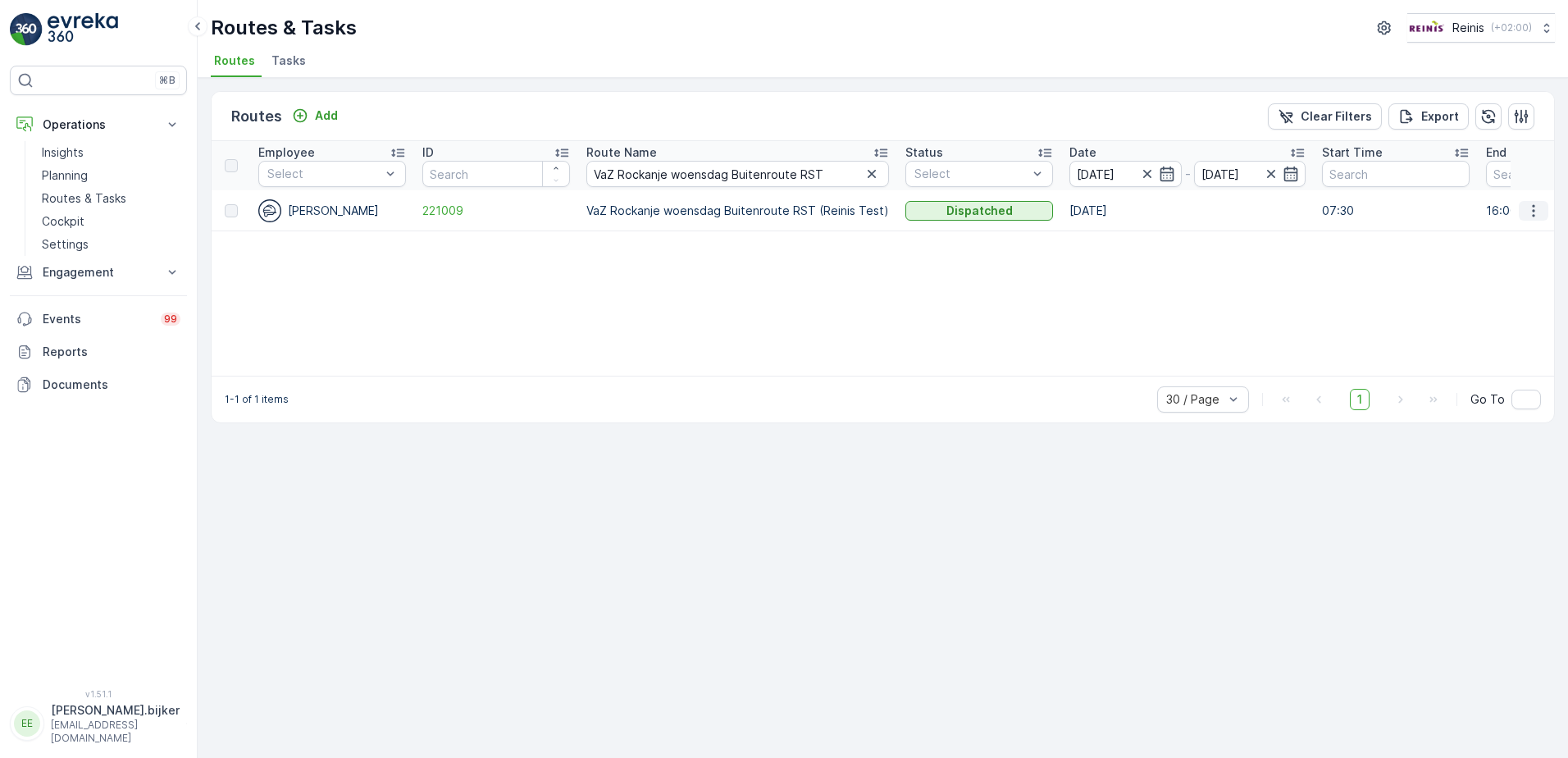
click at [1534, 214] on icon "button" at bounding box center [1533, 211] width 17 height 17
click at [1506, 235] on span "See More Details" at bounding box center [1494, 235] width 95 height 17
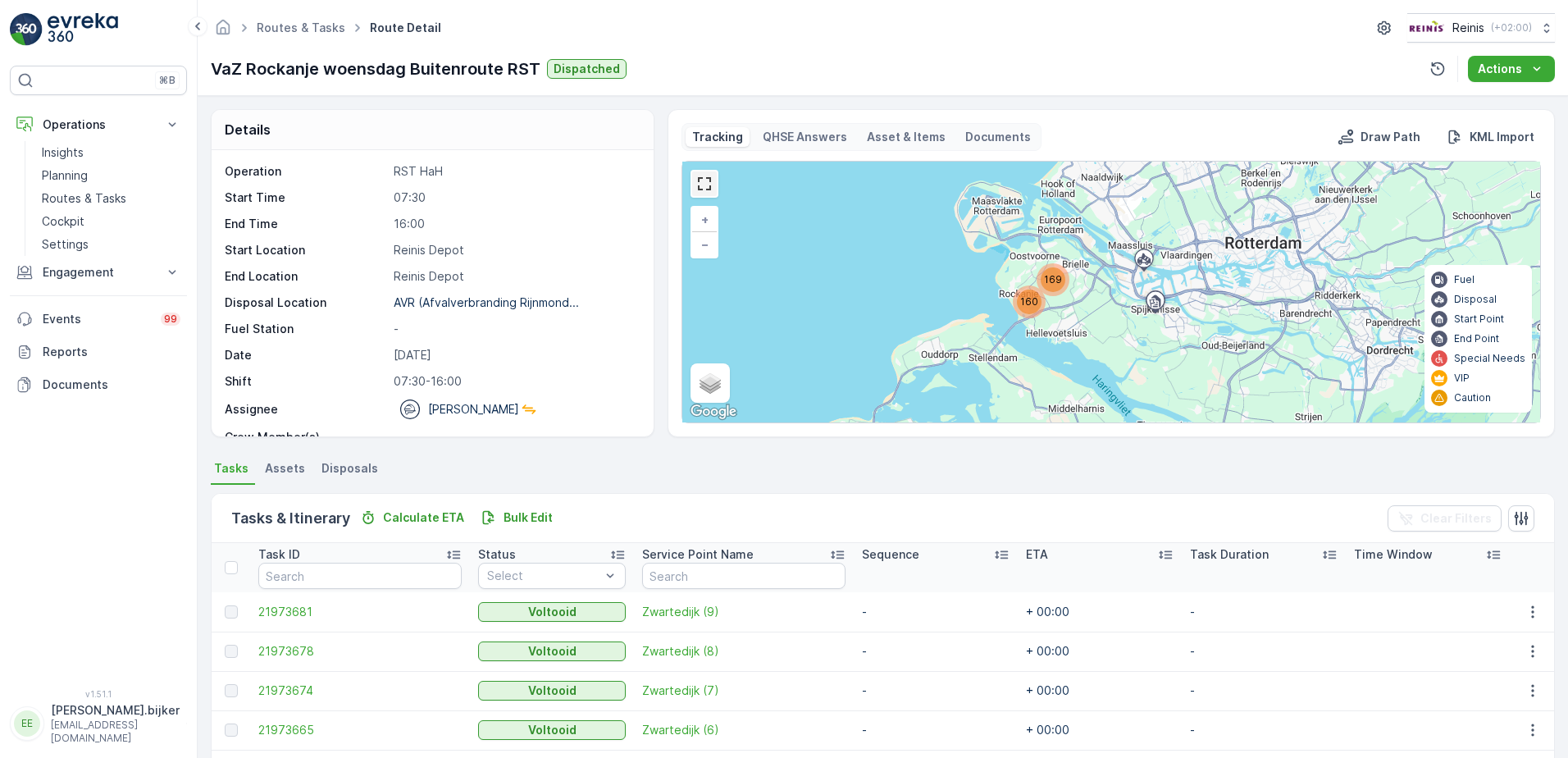
click at [693, 181] on link at bounding box center [705, 184] width 25 height 25
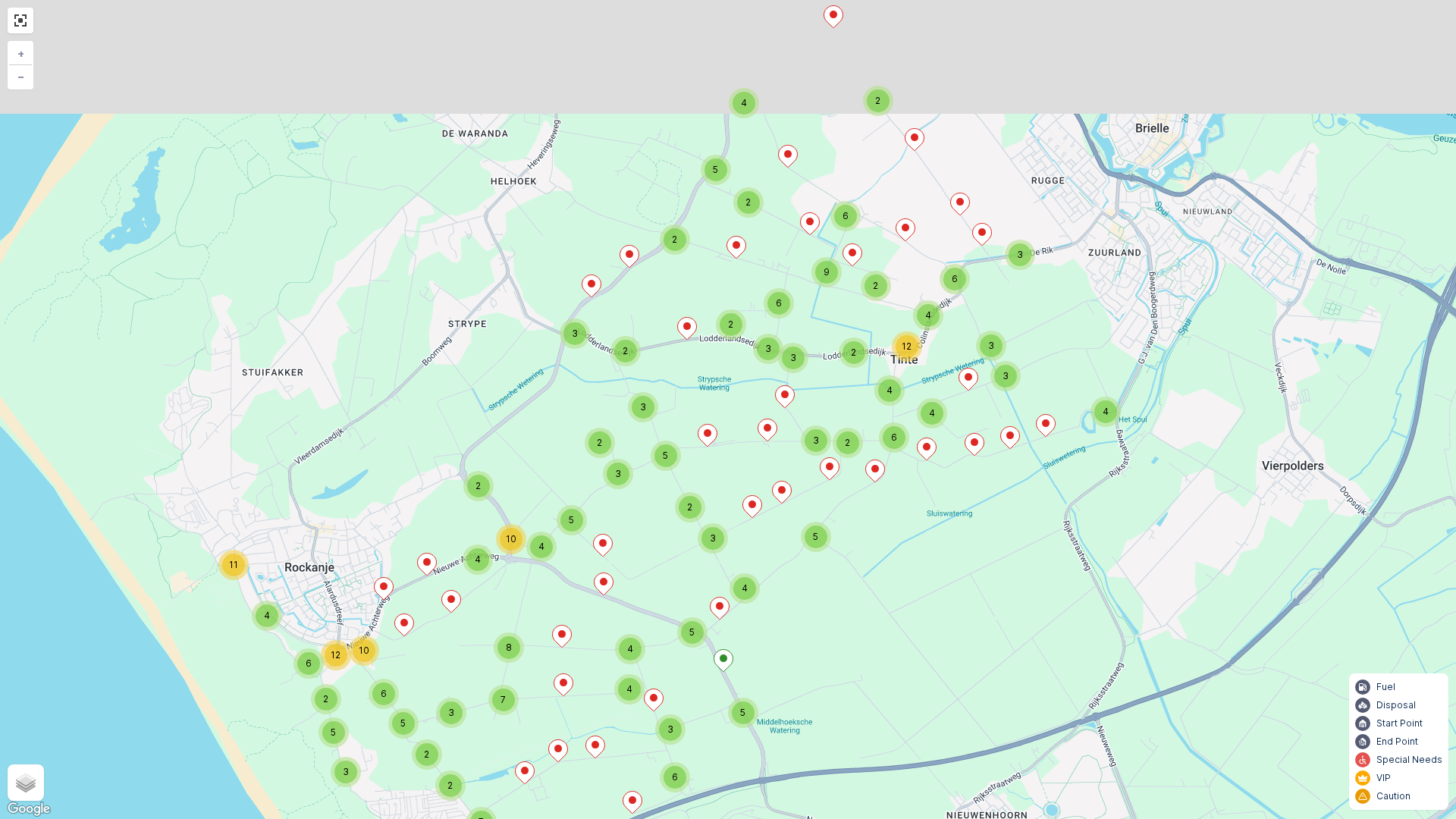
drag, startPoint x: 869, startPoint y: 550, endPoint x: 866, endPoint y: 577, distance: 27.2
click at [866, 582] on div "5 5 3 10 2 7 4 4 6 4 11 7 8 2 10 4 3 2 5 2 5 3 6 6 12 10 2 4 2 5 2 6 3 2 3 2 5 …" at bounding box center [728, 409] width 1456 height 819
